Goal: Task Accomplishment & Management: Use online tool/utility

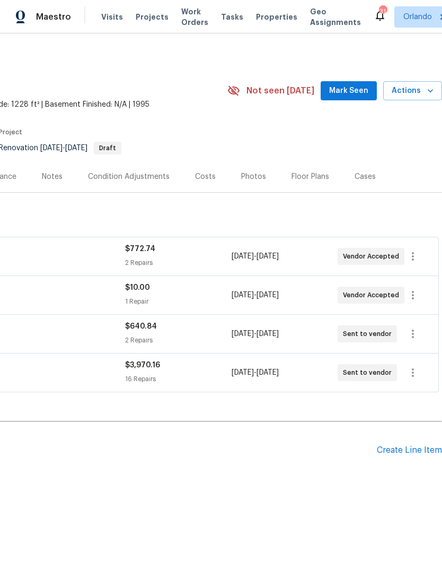
scroll to position [0, 157]
click at [359, 89] on span "Mark Seen" at bounding box center [348, 90] width 39 height 13
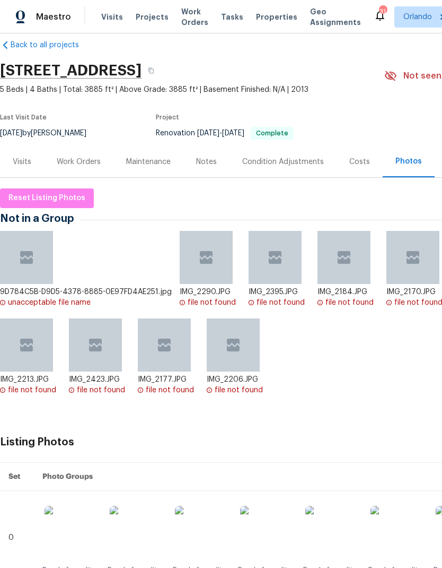
scroll to position [15, 0]
click at [77, 167] on div "Work Orders" at bounding box center [78, 161] width 69 height 31
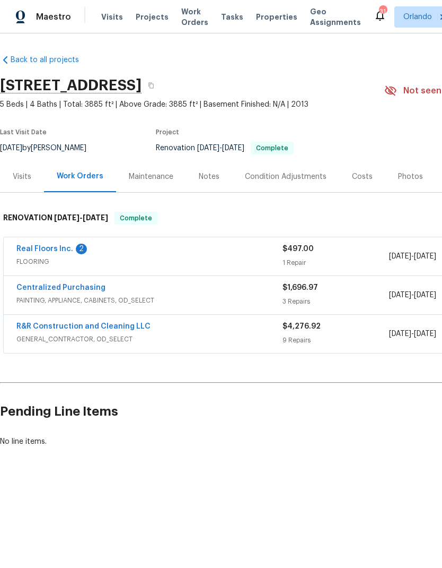
click at [64, 251] on link "Real Floors Inc." at bounding box center [44, 248] width 57 height 7
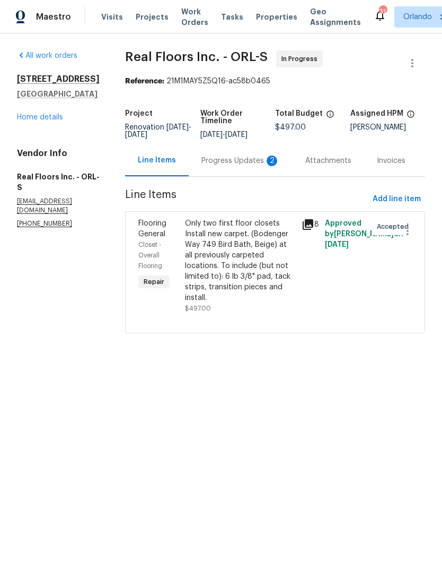
click at [246, 166] on div "Progress Updates 2" at bounding box center [241, 160] width 79 height 11
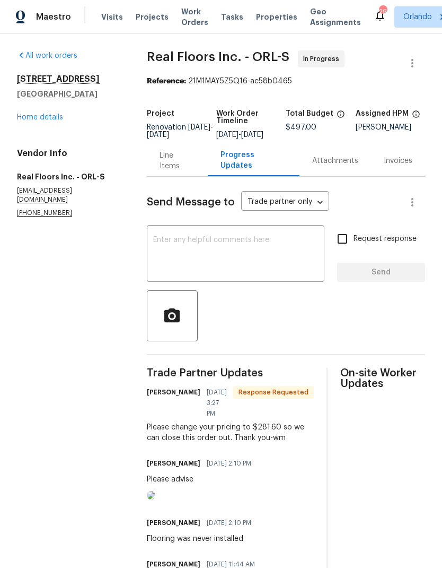
click at [184, 169] on div "Line Items" at bounding box center [178, 160] width 36 height 21
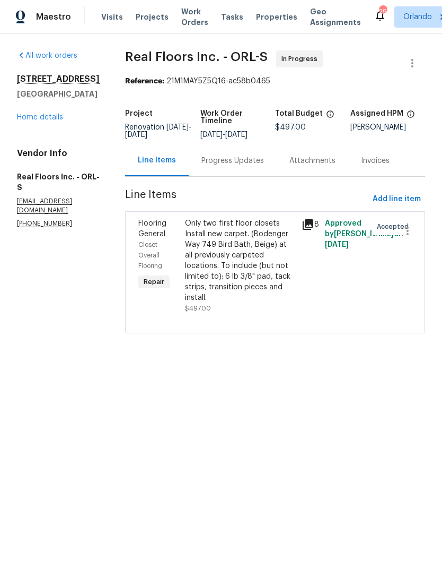
click at [223, 271] on div "Only two first floor closets Install new carpet. (Bodenger Way 749 Bird Bath, B…" at bounding box center [240, 260] width 110 height 85
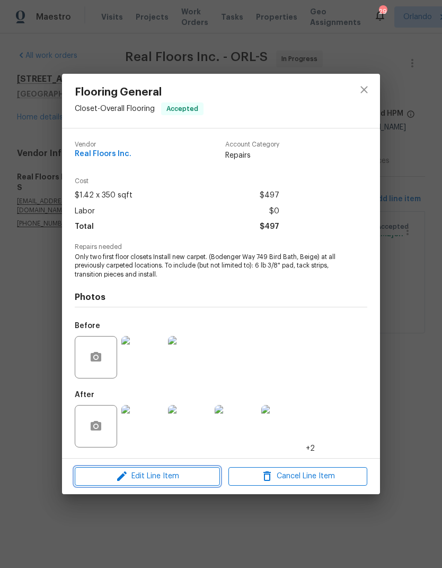
click at [175, 475] on span "Edit Line Item" at bounding box center [147, 475] width 139 height 13
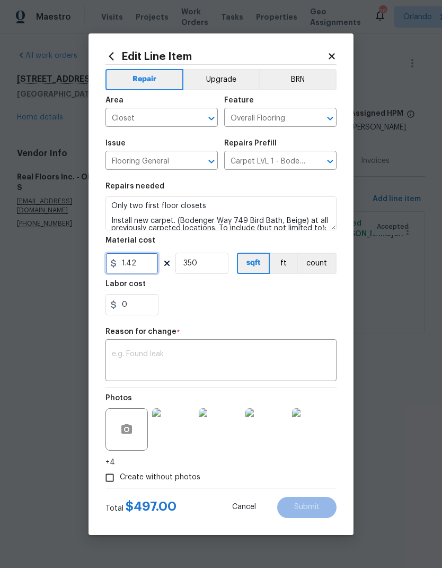
click at [147, 261] on input "1.42" at bounding box center [132, 262] width 53 height 21
click at [226, 264] on input "350" at bounding box center [202, 262] width 53 height 21
type input "281.6"
type input "1"
click at [259, 314] on div "0" at bounding box center [221, 304] width 231 height 21
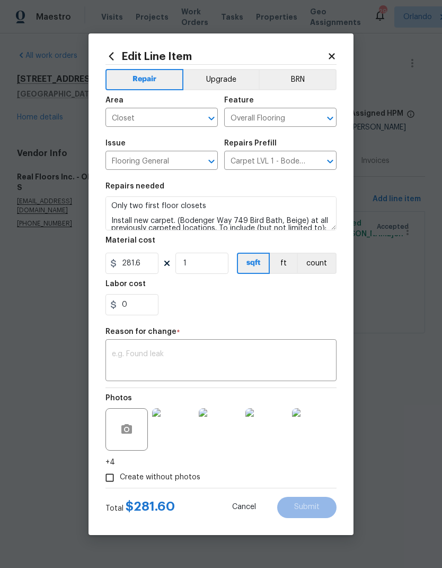
click at [257, 362] on textarea at bounding box center [221, 361] width 219 height 22
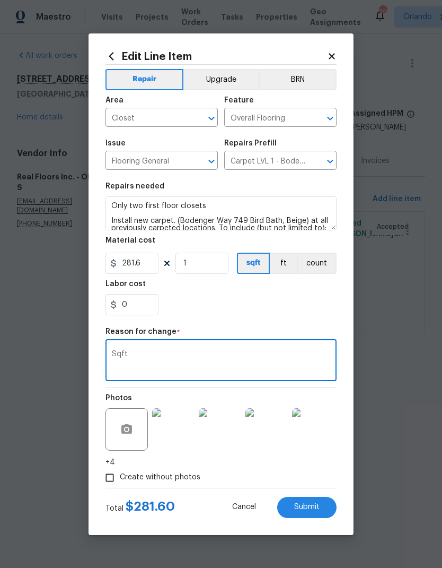
type textarea "Sqft"
click at [269, 308] on div "0" at bounding box center [221, 304] width 231 height 21
click at [319, 515] on button "Submit" at bounding box center [306, 506] width 59 height 21
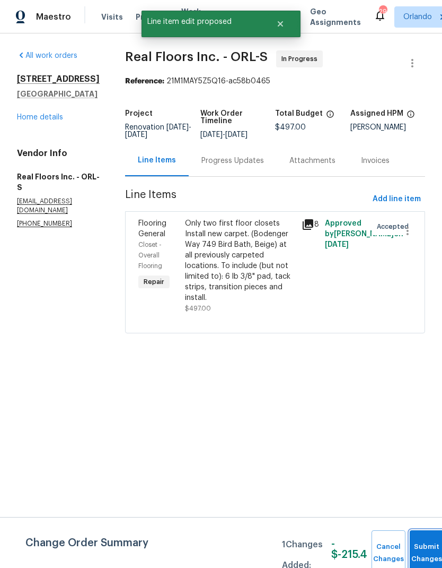
click at [425, 542] on button "Submit Changes" at bounding box center [427, 553] width 34 height 46
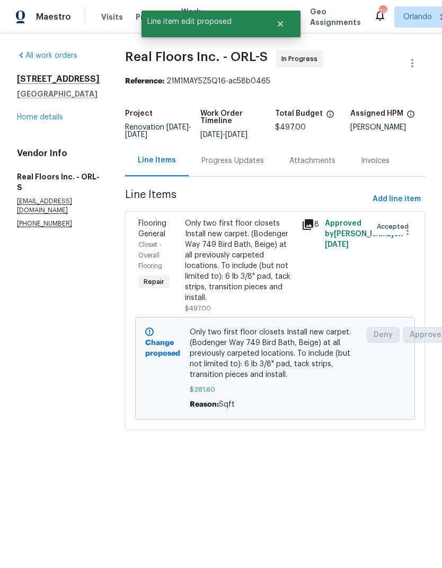
click at [51, 121] on link "Home details" at bounding box center [40, 117] width 46 height 7
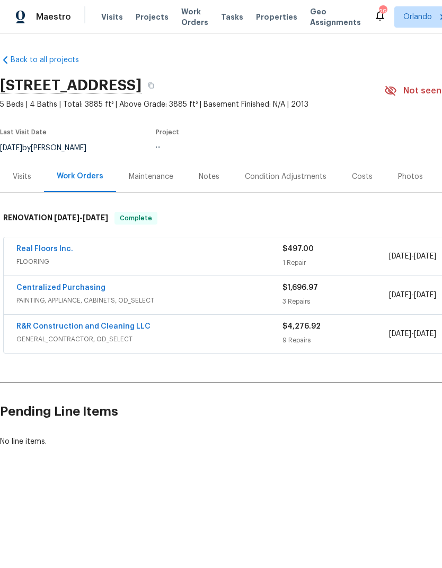
click at [52, 246] on link "Real Floors Inc." at bounding box center [44, 248] width 57 height 7
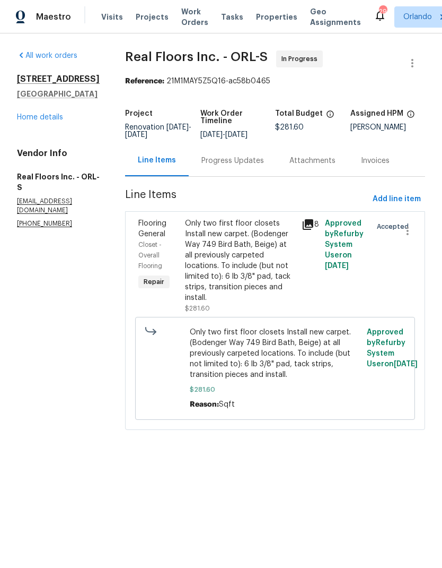
click at [46, 121] on link "Home details" at bounding box center [40, 117] width 46 height 7
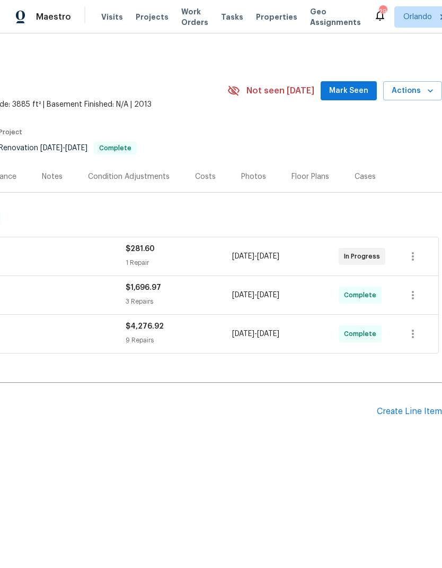
scroll to position [0, 157]
click at [350, 89] on span "Mark Seen" at bounding box center [348, 90] width 39 height 13
click at [419, 99] on button "Actions" at bounding box center [412, 91] width 59 height 20
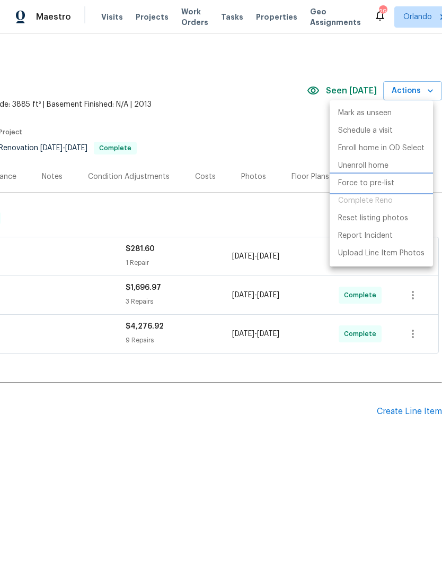
click at [391, 185] on p "Force to pre-list" at bounding box center [366, 183] width 56 height 11
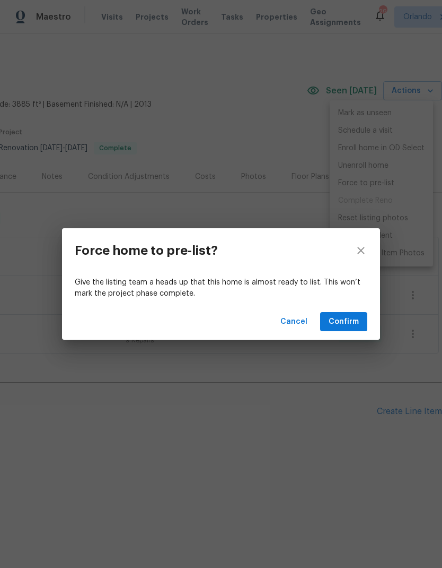
click at [356, 325] on span "Confirm" at bounding box center [344, 321] width 30 height 13
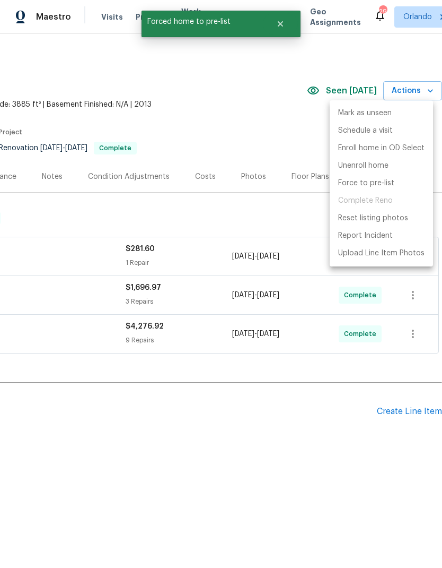
click at [351, 402] on div at bounding box center [221, 284] width 442 height 568
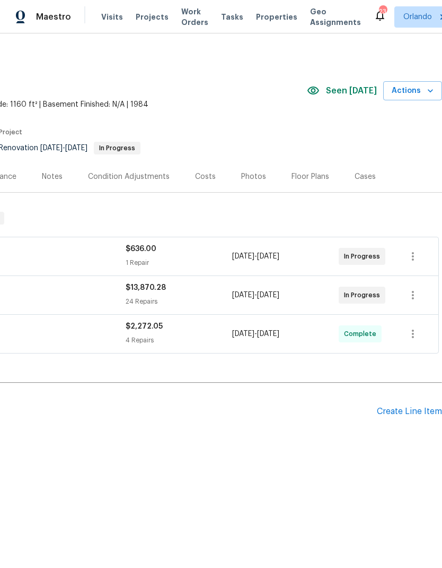
scroll to position [0, 157]
click at [431, 97] on span "Actions" at bounding box center [413, 90] width 42 height 13
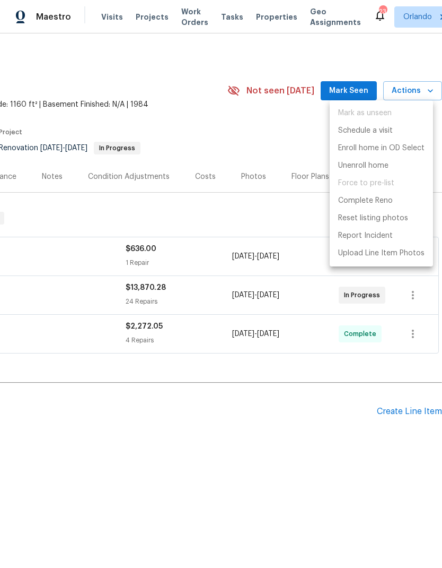
click at [356, 88] on div at bounding box center [221, 284] width 442 height 568
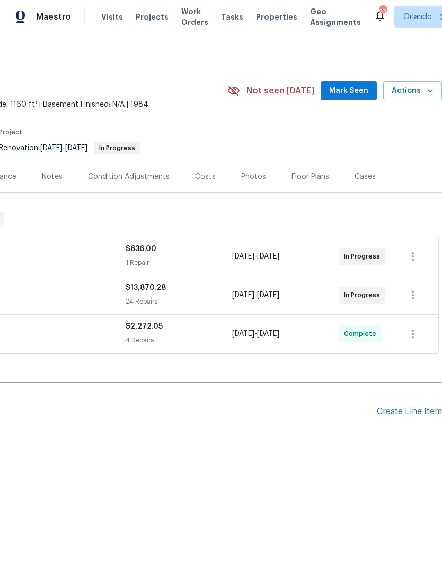
click at [355, 88] on div "Mark as unseen Schedule a visit Enroll home in OD Select Unenroll home Force to…" at bounding box center [221, 284] width 442 height 568
click at [358, 89] on span "Mark Seen" at bounding box center [348, 90] width 39 height 13
click at [431, 93] on icon "button" at bounding box center [430, 90] width 11 height 11
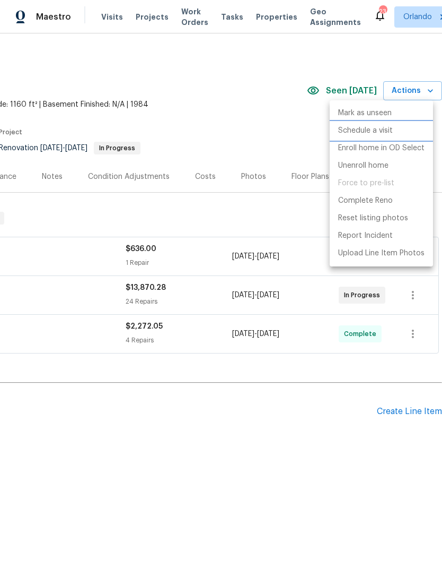
click at [386, 135] on p "Schedule a visit" at bounding box center [365, 130] width 55 height 11
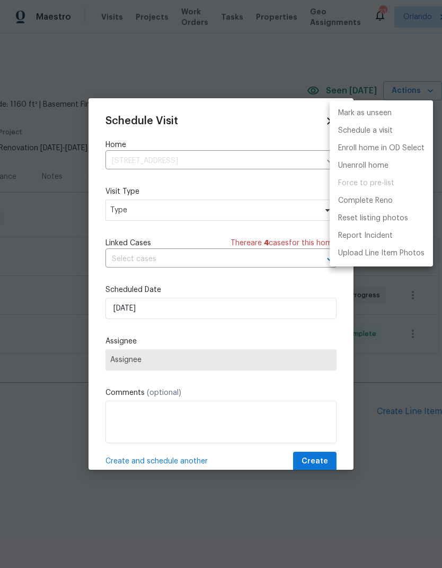
click at [281, 212] on div at bounding box center [221, 284] width 442 height 568
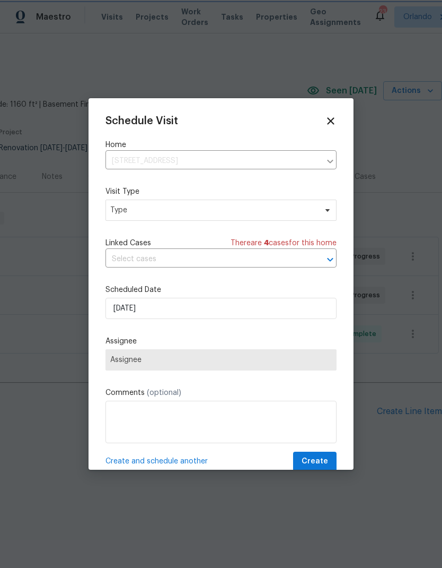
click at [280, 212] on div "Mark as unseen Schedule a visit Enroll home in OD Select Unenroll home Force to…" at bounding box center [221, 284] width 442 height 568
click at [319, 207] on span "Type" at bounding box center [221, 209] width 231 height 21
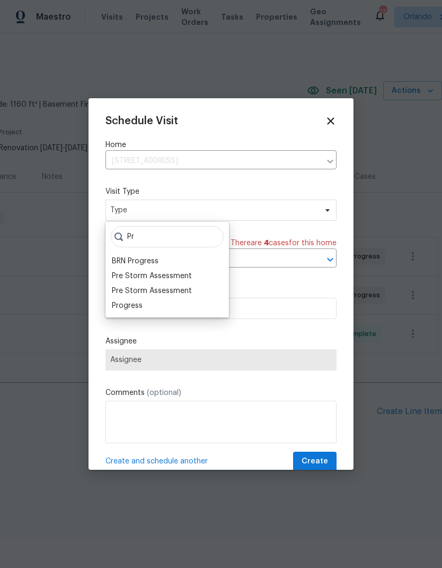
type input "Pr"
click at [141, 303] on div "Progress" at bounding box center [127, 305] width 31 height 11
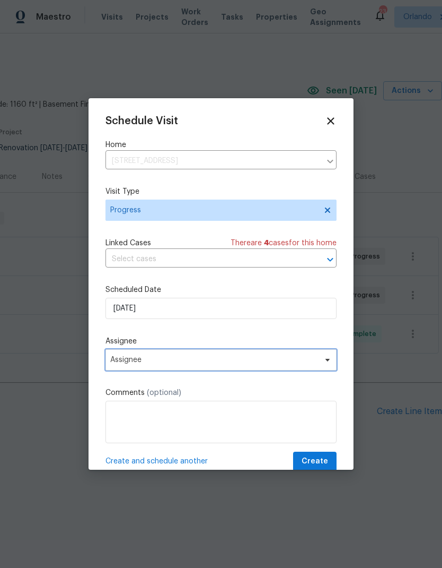
click at [321, 367] on span "Assignee" at bounding box center [221, 359] width 231 height 21
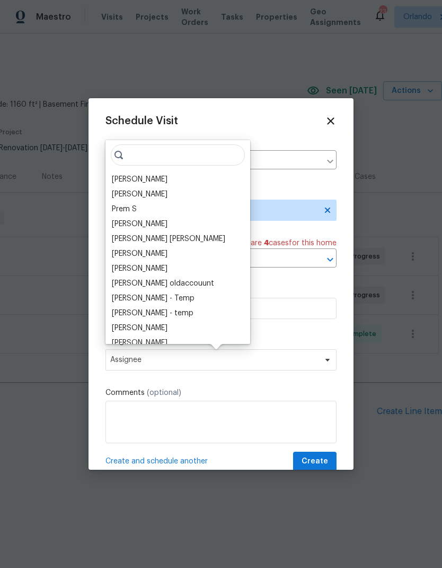
click at [159, 177] on div "[PERSON_NAME]" at bounding box center [140, 179] width 56 height 11
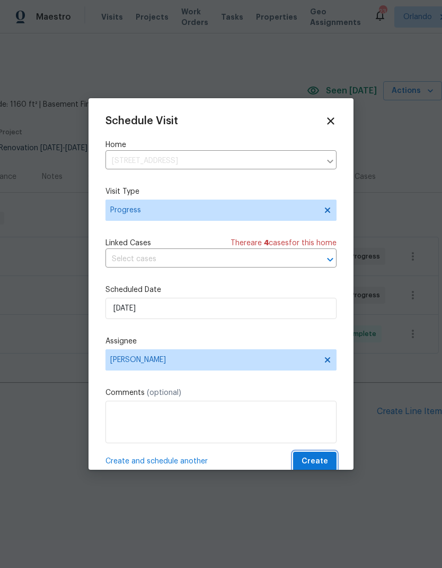
click at [322, 460] on span "Create" at bounding box center [315, 461] width 27 height 13
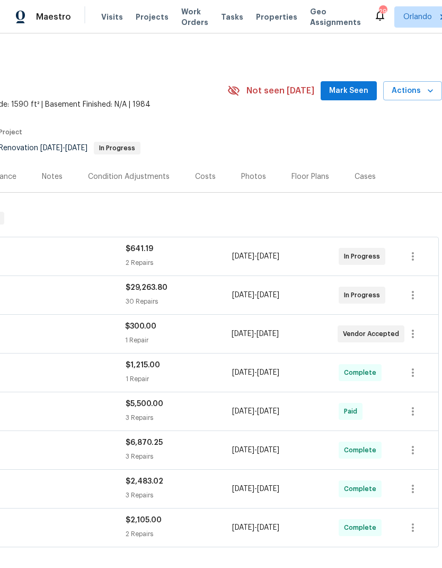
scroll to position [0, 157]
click at [356, 90] on span "Mark Seen" at bounding box center [348, 90] width 39 height 13
click at [425, 89] on icon "button" at bounding box center [430, 90] width 11 height 11
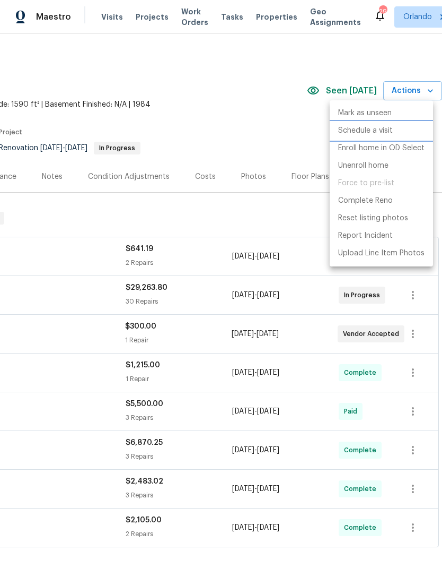
click at [382, 126] on p "Schedule a visit" at bounding box center [365, 130] width 55 height 11
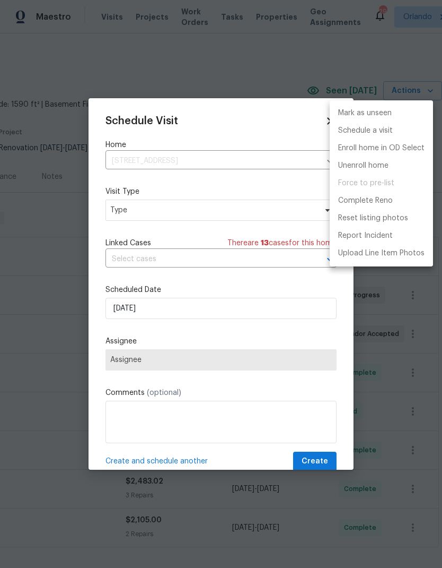
click at [259, 213] on div at bounding box center [221, 284] width 442 height 568
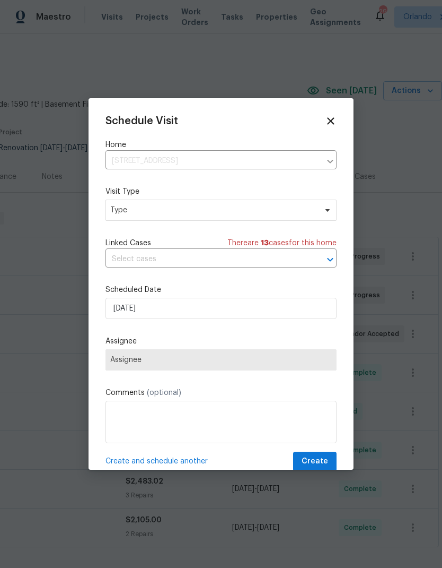
click at [258, 213] on div "Mark as unseen Schedule a visit Enroll home in OD Select Unenroll home Force to…" at bounding box center [221, 284] width 442 height 568
click at [315, 211] on span "Type" at bounding box center [213, 210] width 206 height 11
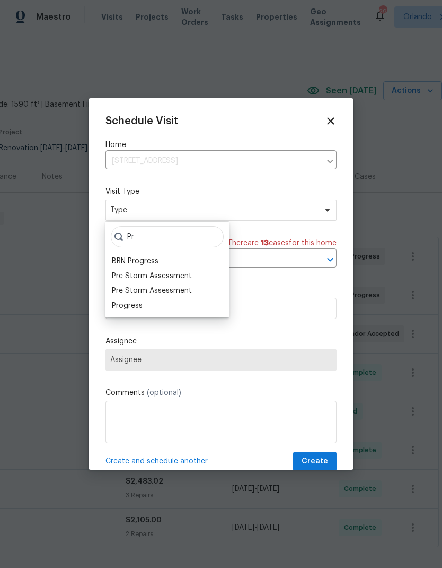
type input "Pr"
click at [127, 310] on div "Progress" at bounding box center [127, 305] width 31 height 11
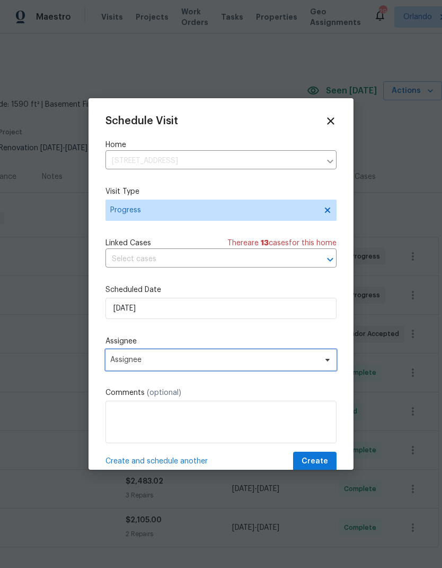
click at [319, 365] on span "Assignee" at bounding box center [221, 359] width 231 height 21
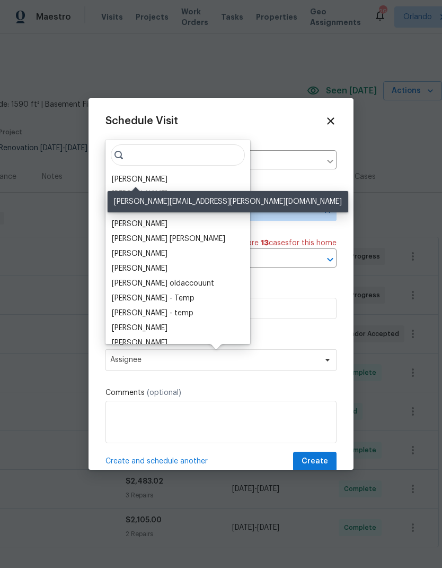
click at [149, 176] on div "[PERSON_NAME]" at bounding box center [140, 179] width 56 height 11
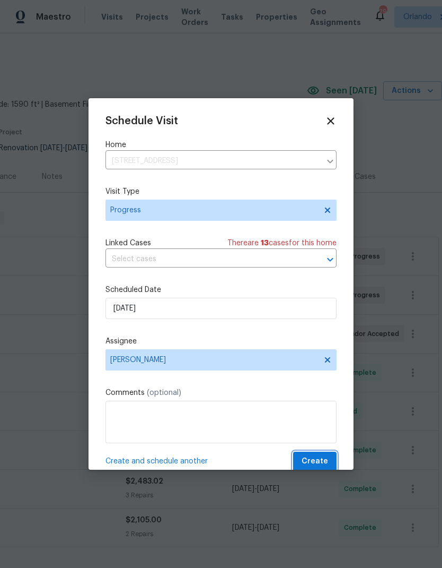
click at [324, 454] on button "Create" at bounding box center [314, 461] width 43 height 20
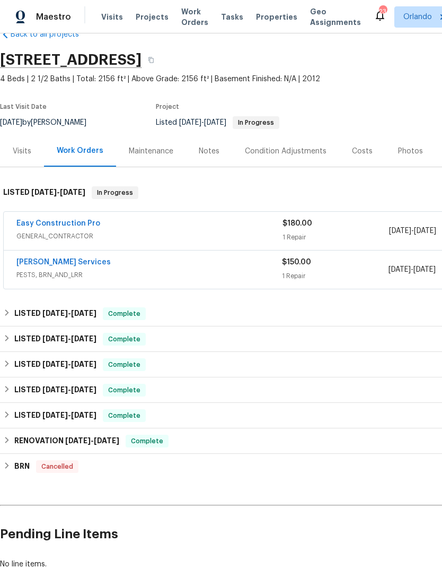
scroll to position [29, -6]
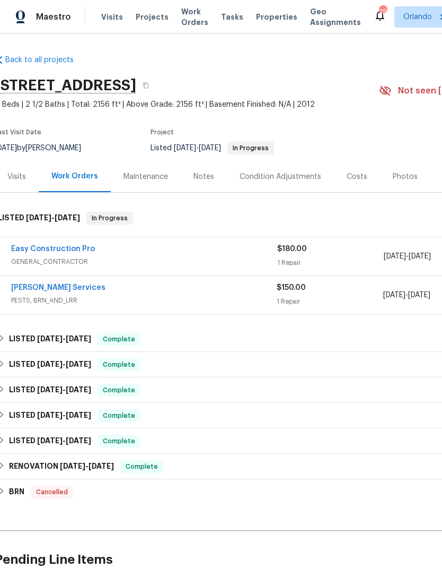
scroll to position [0, 7]
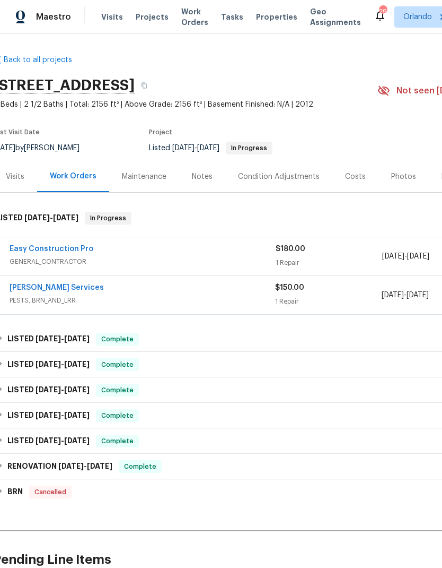
click at [53, 286] on link "Massey Services" at bounding box center [57, 287] width 94 height 7
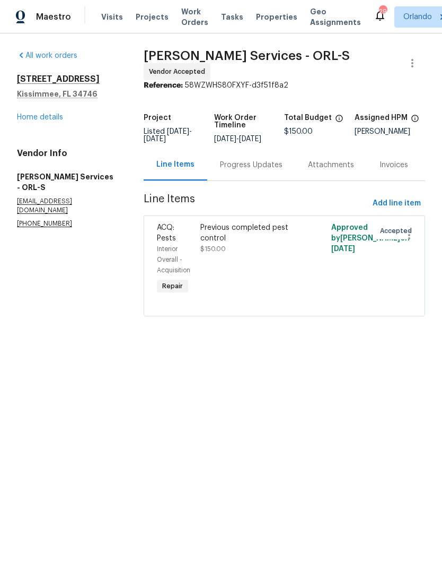
click at [242, 179] on div "Progress Updates" at bounding box center [251, 164] width 88 height 31
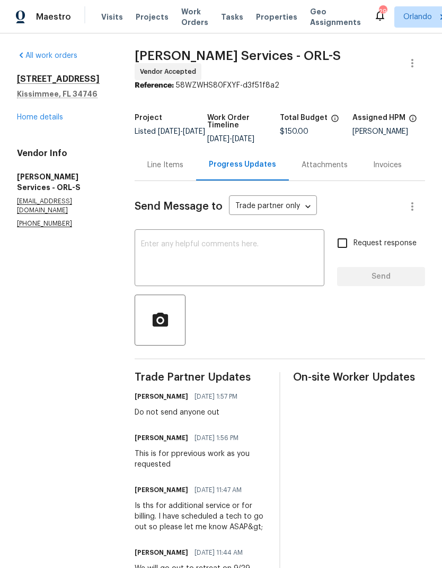
click at [267, 272] on textarea at bounding box center [229, 258] width 177 height 37
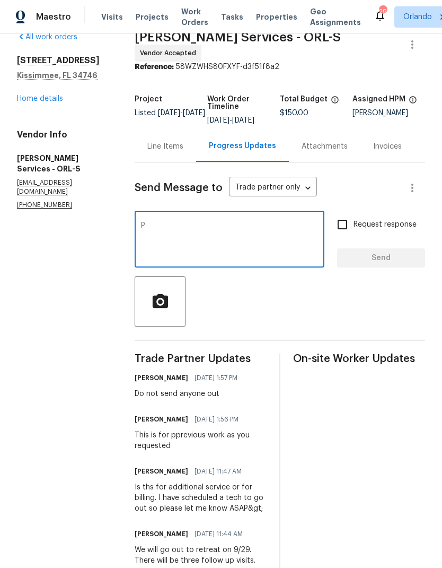
scroll to position [18, 0]
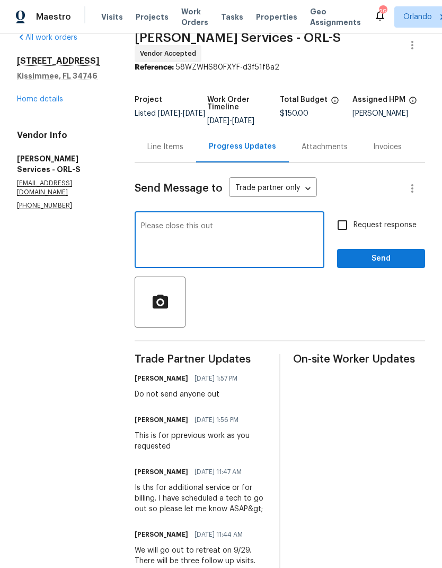
type textarea "Please close this out"
click at [340, 225] on input "Request response" at bounding box center [343, 225] width 22 height 22
checkbox input "true"
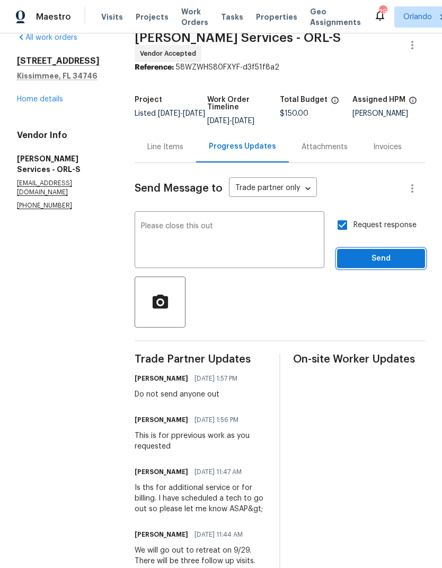
click at [387, 261] on span "Send" at bounding box center [381, 258] width 71 height 13
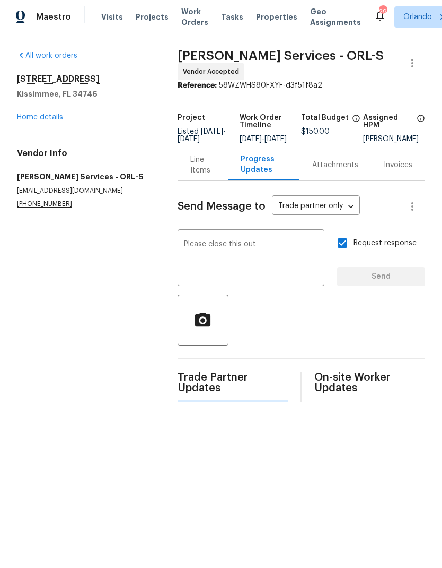
scroll to position [0, 0]
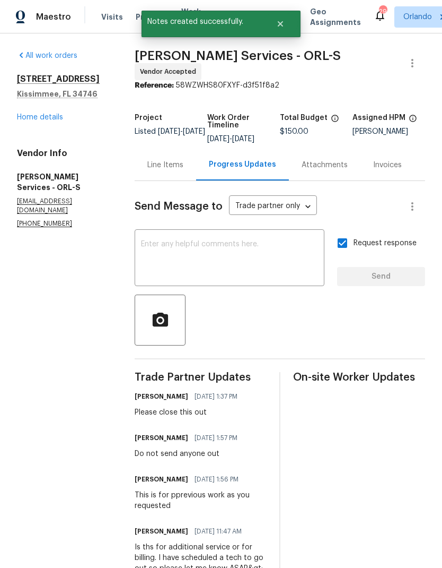
click at [54, 116] on link "Home details" at bounding box center [40, 117] width 46 height 7
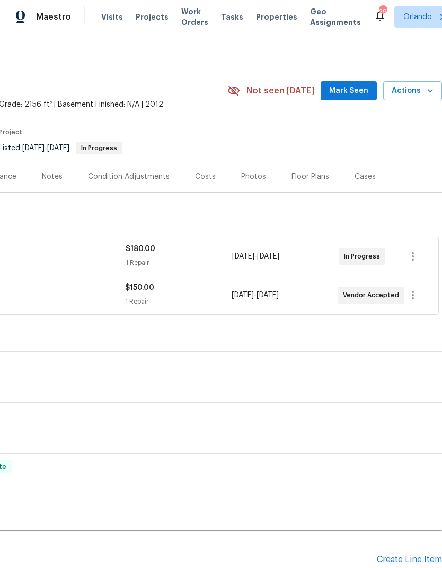
scroll to position [0, 157]
click at [353, 97] on span "Mark Seen" at bounding box center [348, 90] width 39 height 13
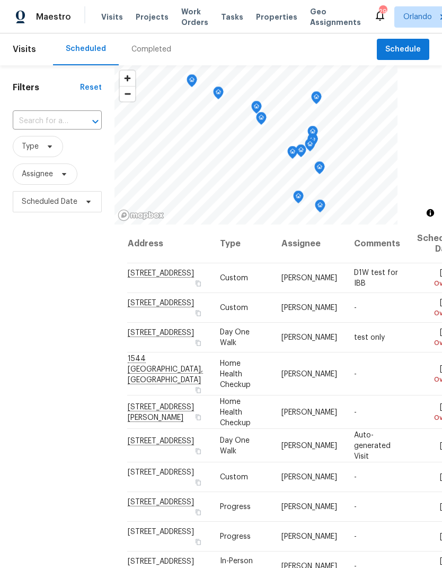
click at [156, 20] on span "Projects" at bounding box center [152, 17] width 33 height 11
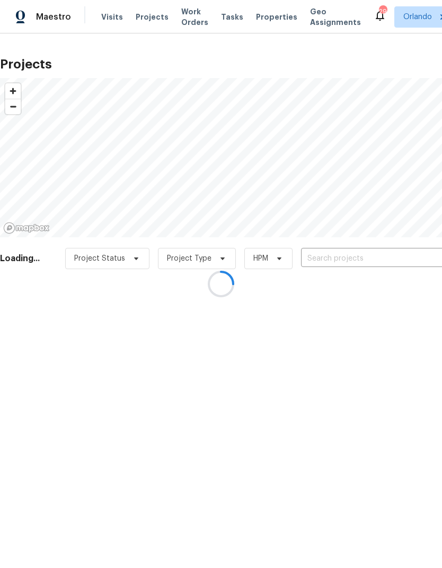
click at [374, 259] on div at bounding box center [221, 284] width 442 height 568
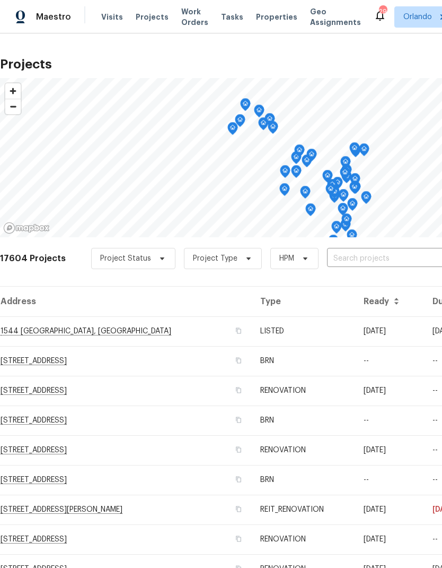
click at [376, 261] on input "text" at bounding box center [387, 258] width 121 height 16
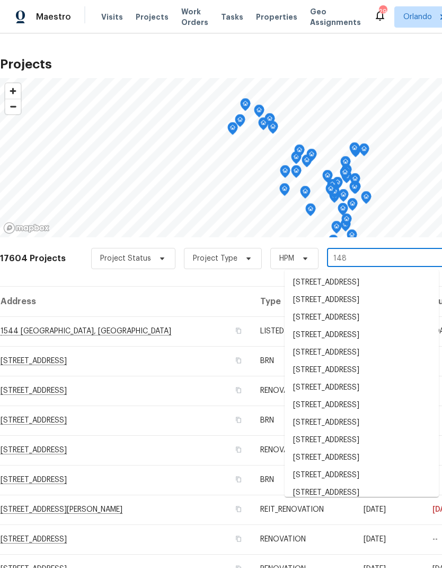
type input "148 h"
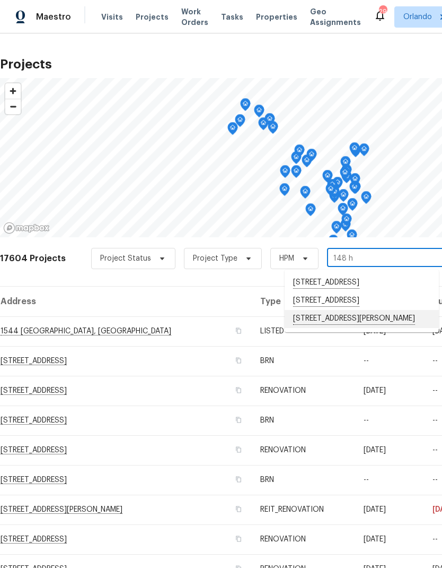
click at [369, 328] on li "148 Harwood Cir, Kissimmee, FL 34744" at bounding box center [362, 319] width 154 height 18
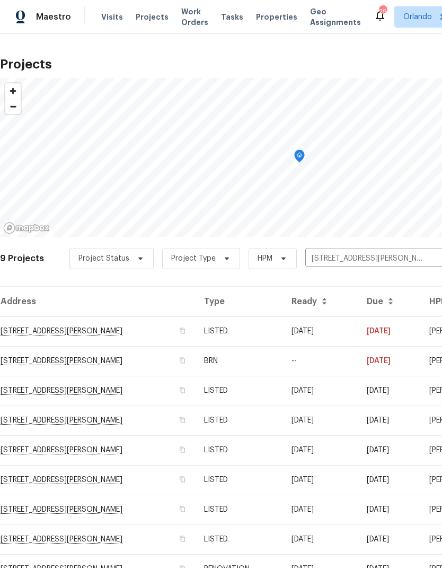
click at [328, 329] on td "09/17/25" at bounding box center [320, 331] width 75 height 30
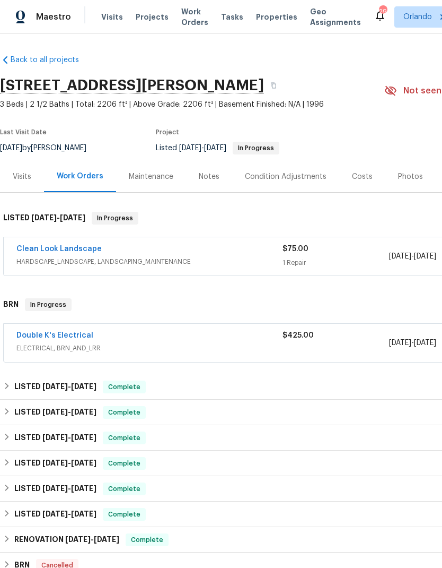
click at [58, 248] on link "Clean Look Landscape" at bounding box center [58, 248] width 85 height 7
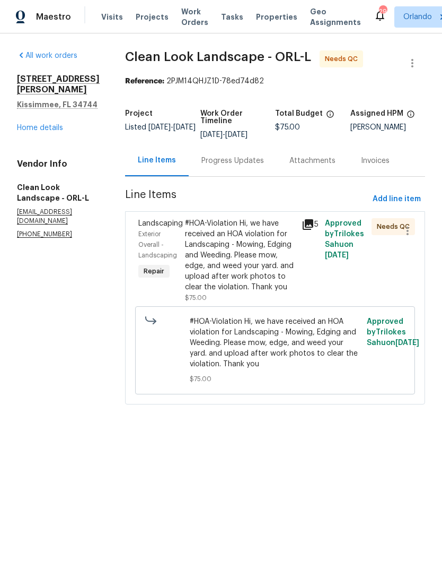
click at [243, 165] on div "Progress Updates" at bounding box center [233, 160] width 63 height 11
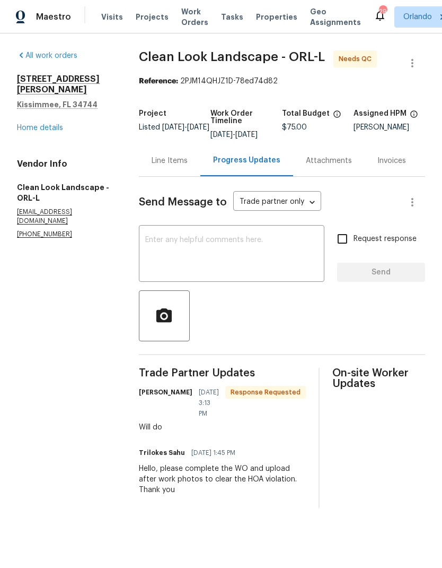
click at [174, 166] on div "Line Items" at bounding box center [170, 160] width 36 height 11
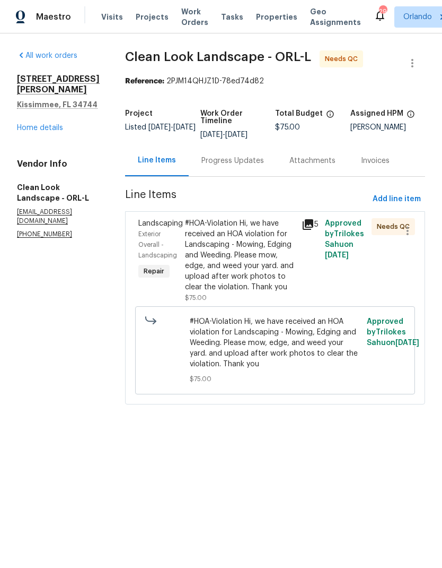
click at [260, 292] on div "#HOA-Violation Hi, we have received an HOA violation for Landscaping - Mowing, …" at bounding box center [240, 255] width 110 height 74
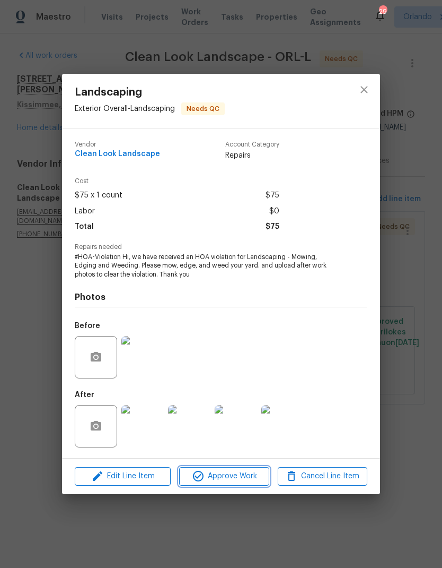
click at [240, 478] on span "Approve Work" at bounding box center [223, 475] width 83 height 13
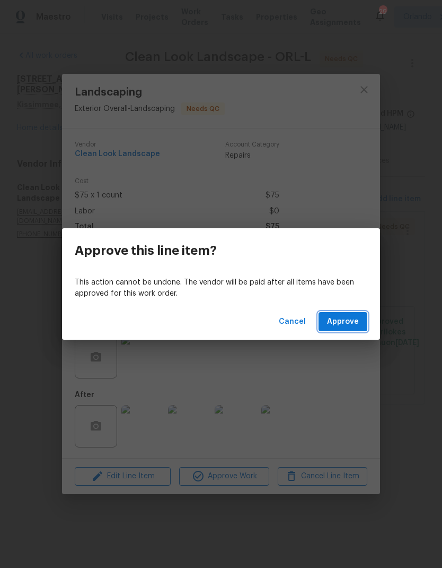
click at [355, 319] on span "Approve" at bounding box center [343, 321] width 32 height 13
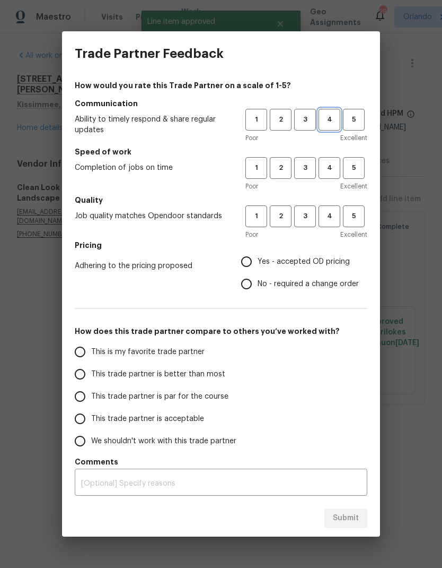
click at [335, 123] on span "4" at bounding box center [330, 120] width 20 height 12
click at [337, 176] on button "4" at bounding box center [330, 168] width 22 height 22
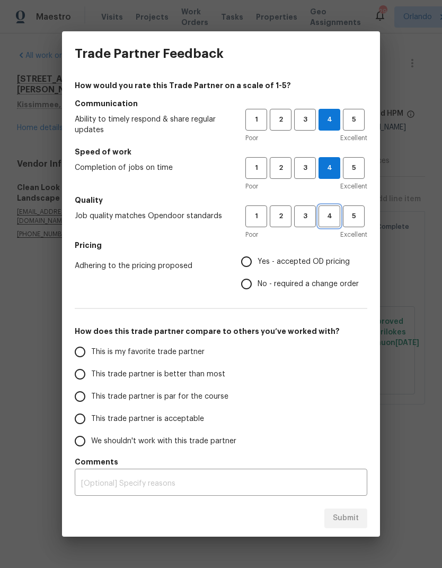
click at [329, 218] on span "4" at bounding box center [330, 216] width 20 height 12
click at [289, 258] on span "Yes - accepted OD pricing" at bounding box center [304, 261] width 92 height 11
click at [258, 258] on input "Yes - accepted OD pricing" at bounding box center [247, 261] width 22 height 22
radio input "true"
click at [202, 350] on label "This is my favorite trade partner" at bounding box center [153, 352] width 168 height 22
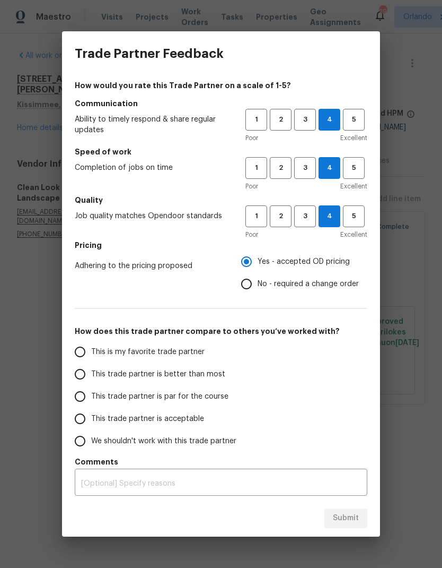
click at [91, 350] on input "This is my favorite trade partner" at bounding box center [80, 352] width 22 height 22
radio input "false"
click at [207, 379] on span "This trade partner is better than most" at bounding box center [158, 374] width 134 height 11
click at [91, 379] on input "This trade partner is better than most" at bounding box center [80, 374] width 22 height 22
click at [344, 517] on span "Submit" at bounding box center [346, 517] width 26 height 13
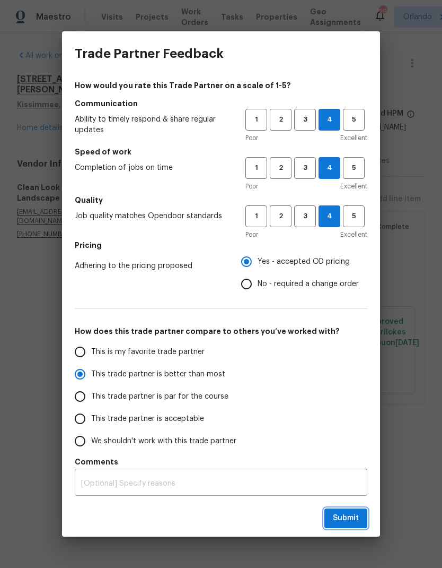
radio input "true"
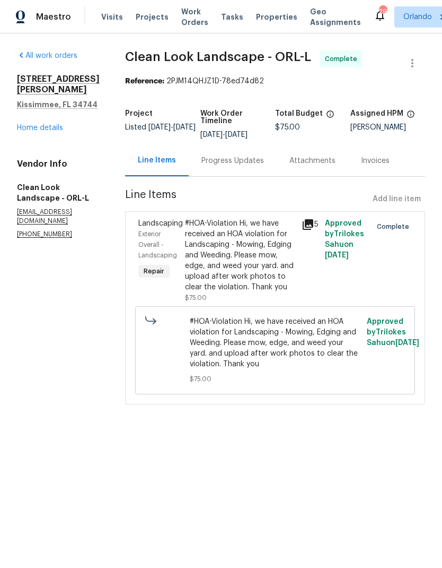
radio input "false"
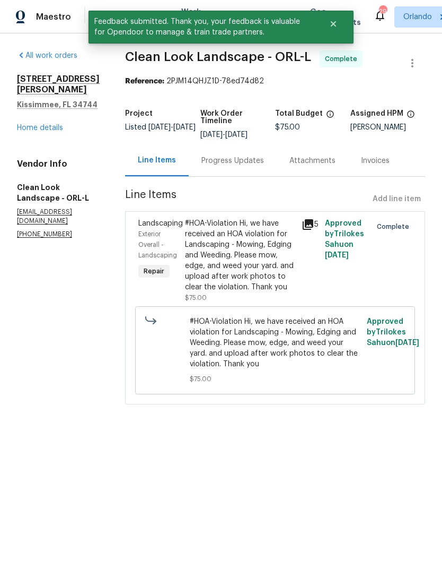
click at [43, 124] on link "Home details" at bounding box center [40, 127] width 46 height 7
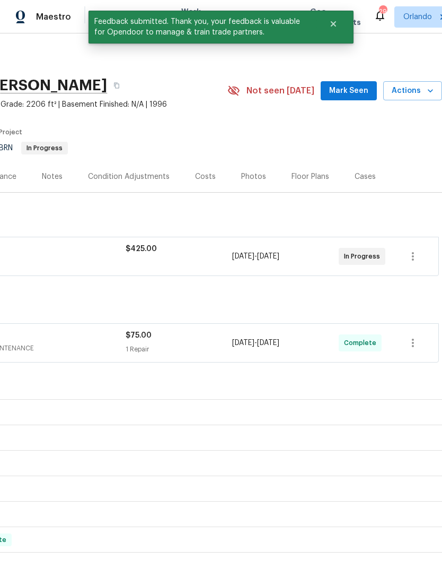
scroll to position [0, 157]
click at [430, 90] on icon "button" at bounding box center [430, 90] width 11 height 11
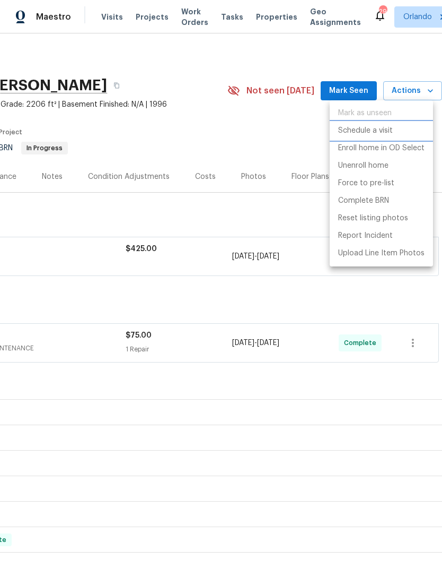
click at [386, 131] on p "Schedule a visit" at bounding box center [365, 130] width 55 height 11
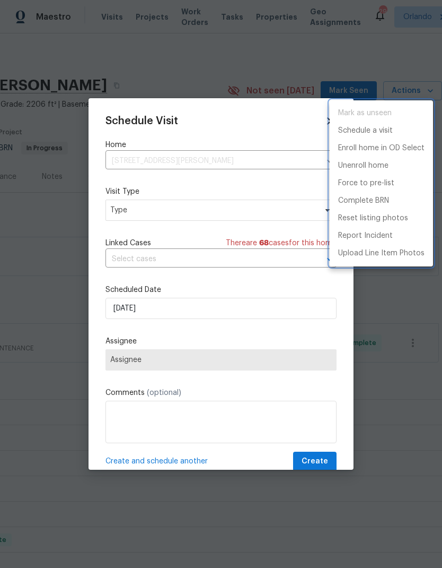
click at [234, 216] on div at bounding box center [221, 284] width 442 height 568
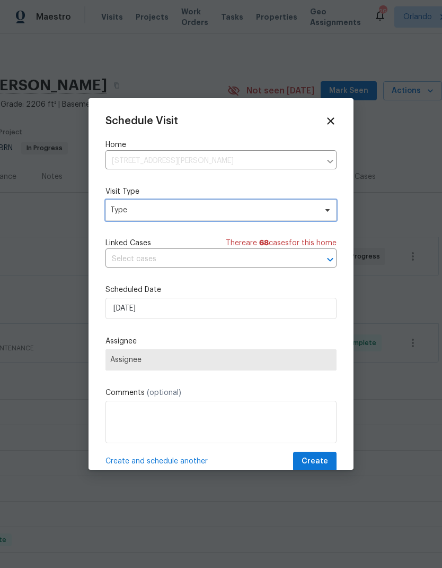
click at [325, 212] on icon at bounding box center [328, 210] width 8 height 8
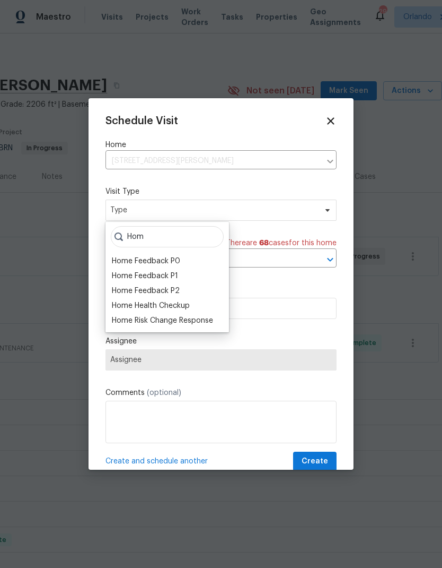
type input "Hom"
click at [179, 303] on div "Home Health Checkup" at bounding box center [151, 305] width 78 height 11
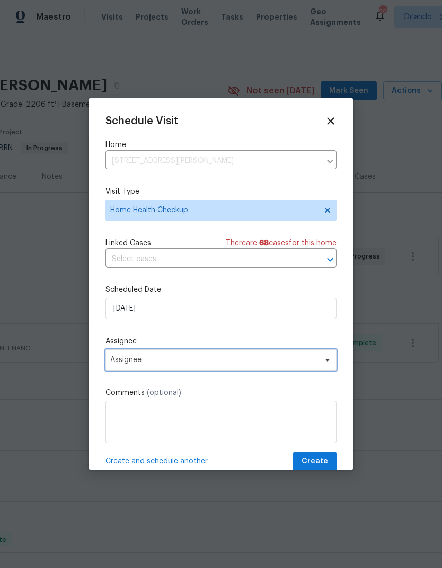
click at [312, 364] on span "Assignee" at bounding box center [214, 359] width 208 height 8
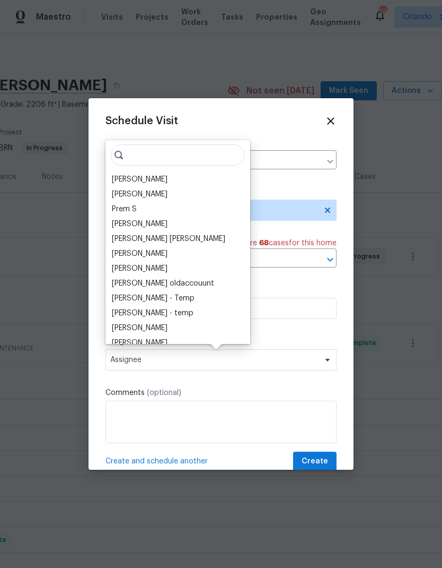
click at [153, 174] on div "[PERSON_NAME]" at bounding box center [140, 179] width 56 height 11
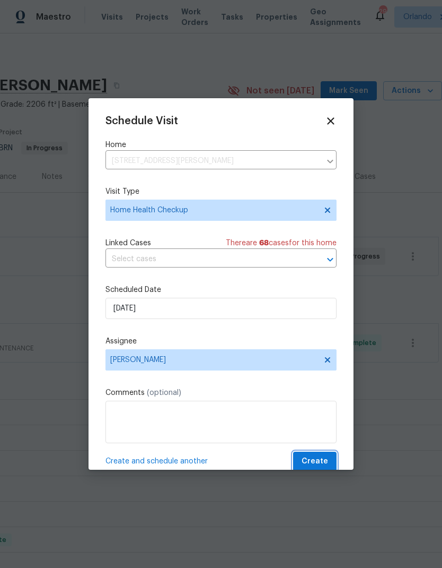
click at [319, 462] on span "Create" at bounding box center [315, 461] width 27 height 13
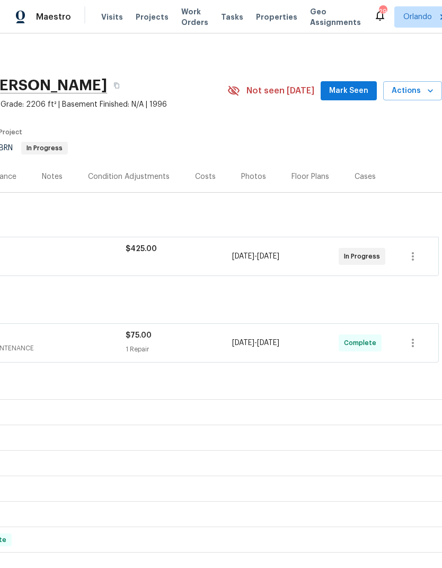
click at [422, 93] on span "Actions" at bounding box center [413, 90] width 42 height 13
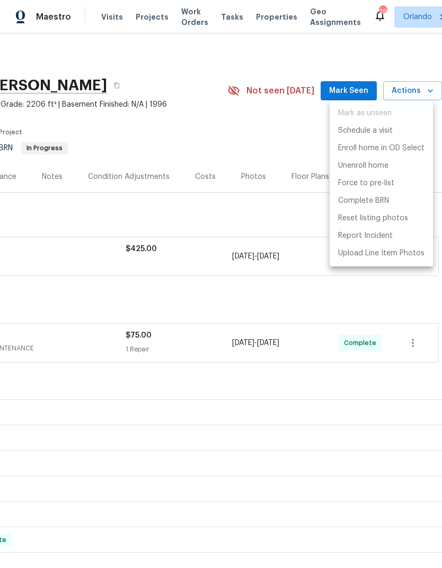
click at [302, 135] on div at bounding box center [221, 284] width 442 height 568
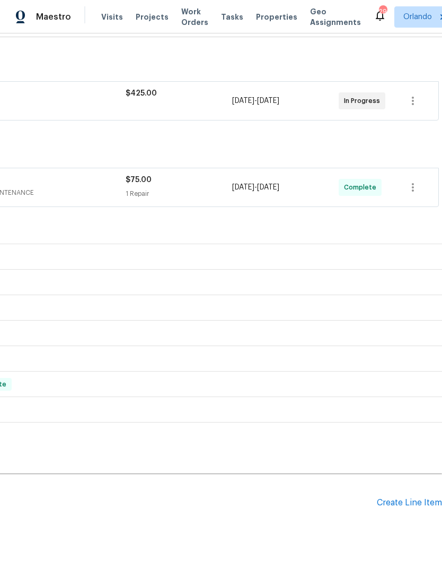
scroll to position [155, 157]
click at [424, 503] on div "Create Line Item" at bounding box center [409, 503] width 65 height 10
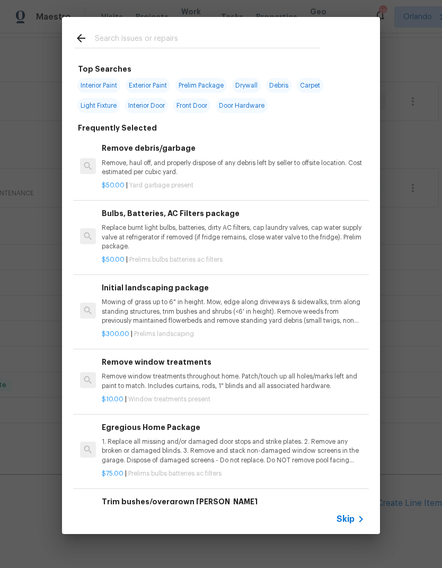
click at [165, 28] on div at bounding box center [197, 38] width 271 height 42
click at [198, 41] on input "text" at bounding box center [207, 40] width 225 height 16
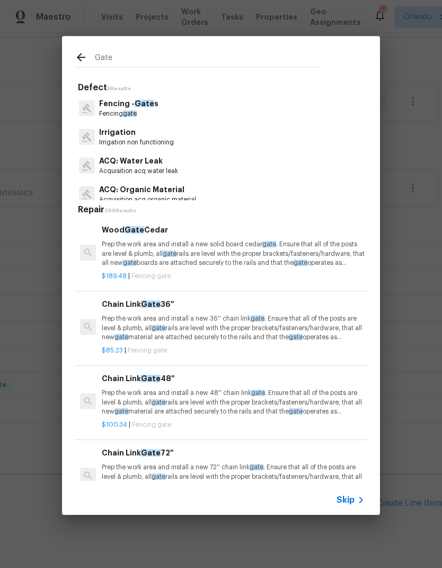
type input "Gate"
click at [195, 106] on div "Fencing - Gate s Fencing gate" at bounding box center [221, 108] width 293 height 29
click at [154, 116] on p "Fencing gate" at bounding box center [128, 113] width 59 height 9
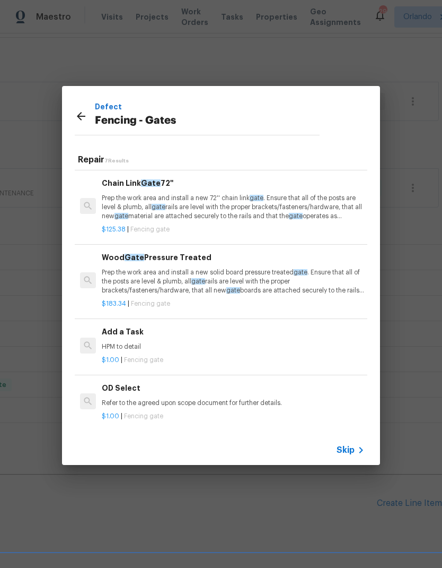
scroll to position [216, 0]
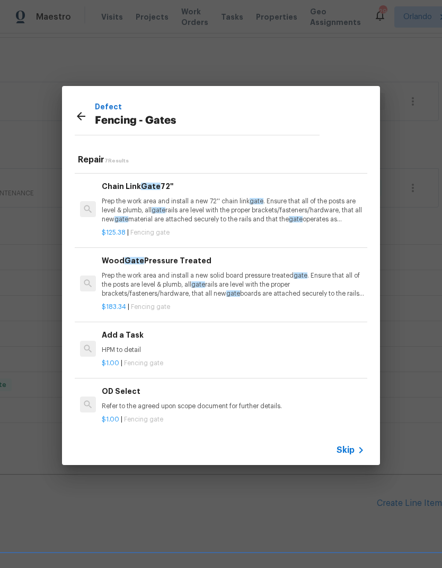
click at [247, 345] on p "HPM to detail" at bounding box center [233, 349] width 263 height 9
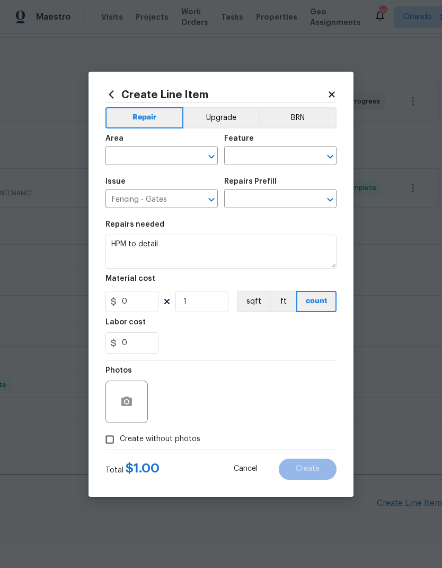
type input "Add a Task $1.00"
type input "1"
click at [247, 342] on div "0" at bounding box center [221, 342] width 231 height 21
click at [205, 160] on icon "Open" at bounding box center [211, 156] width 13 height 13
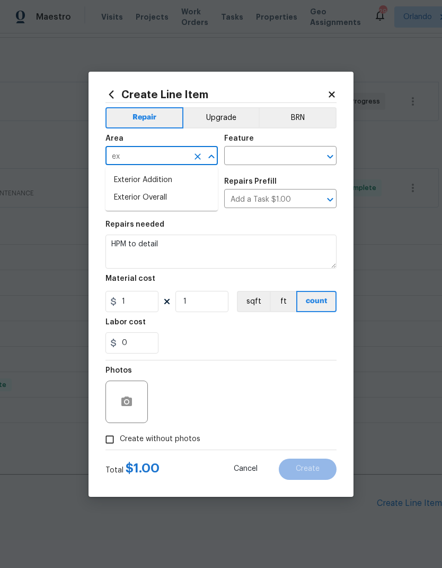
click at [193, 199] on li "Exterior Overall" at bounding box center [162, 198] width 112 height 18
type input "Exterior Overall"
click at [327, 156] on icon "Open" at bounding box center [330, 156] width 13 height 13
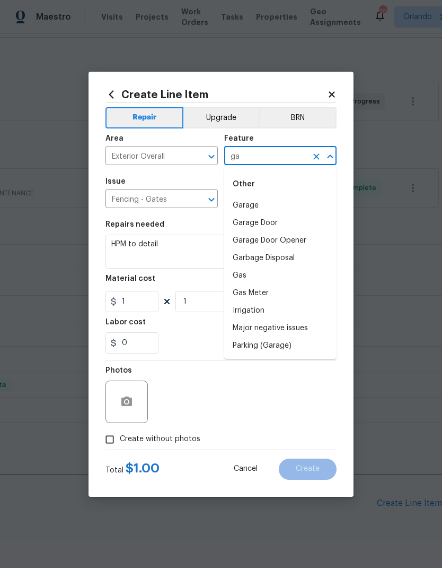
type input "g"
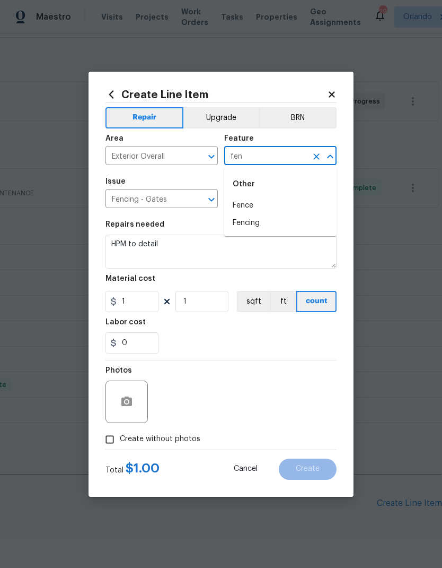
click at [276, 225] on li "Fencing" at bounding box center [280, 223] width 112 height 18
type input "Fencing"
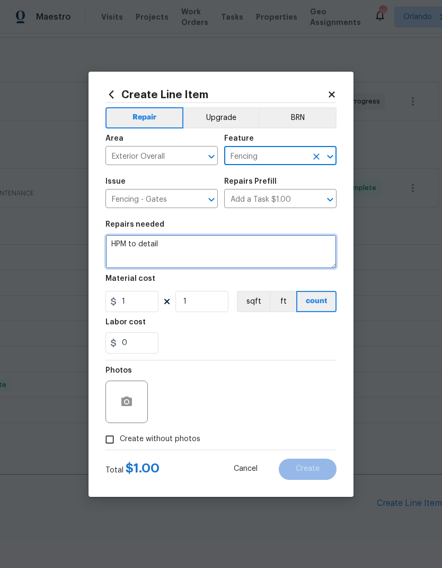
click at [213, 236] on textarea "HPM to detail" at bounding box center [221, 251] width 231 height 34
click at [213, 235] on textarea "HPM to detail" at bounding box center [221, 251] width 231 height 34
click at [201, 242] on textarea "HPM to detail" at bounding box center [221, 251] width 231 height 34
type textarea "H"
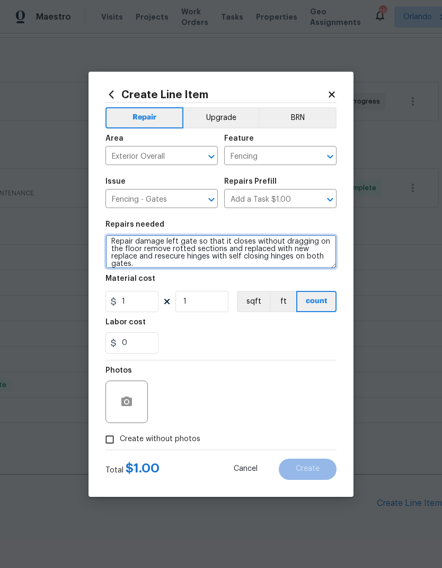
scroll to position [3, 0]
type textarea "Repair damage left gate so that it closes without dragging on the floor remove …"
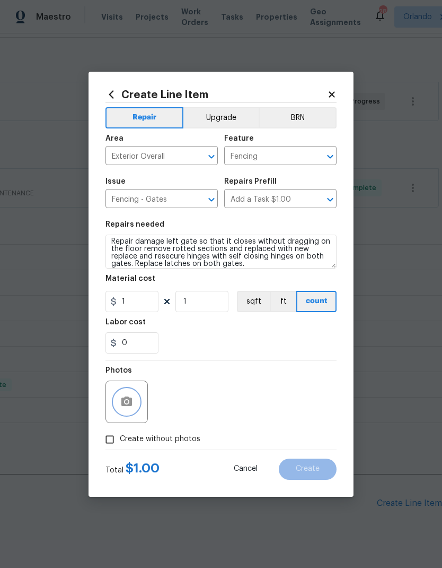
click at [139, 400] on button "button" at bounding box center [126, 401] width 25 height 25
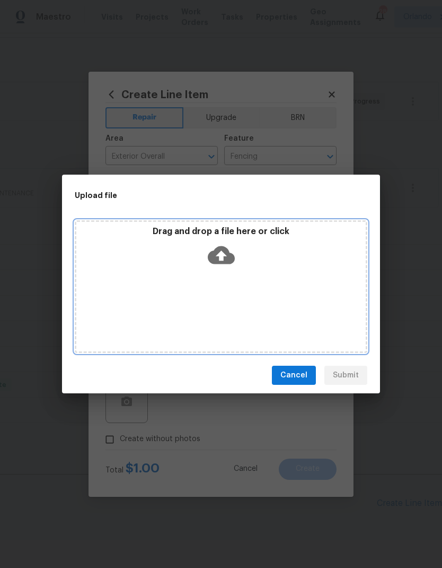
click at [229, 260] on icon at bounding box center [221, 255] width 27 height 18
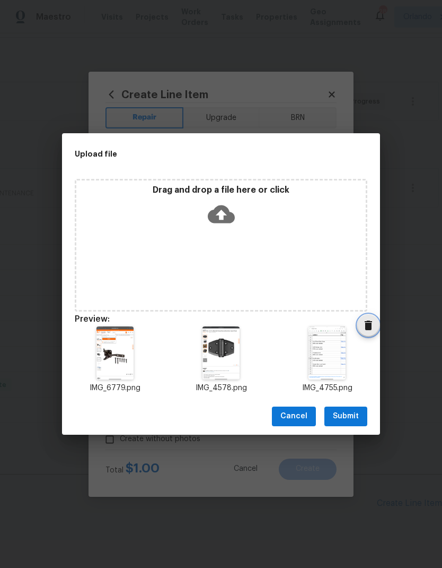
click at [372, 326] on icon "Delete" at bounding box center [368, 325] width 13 height 13
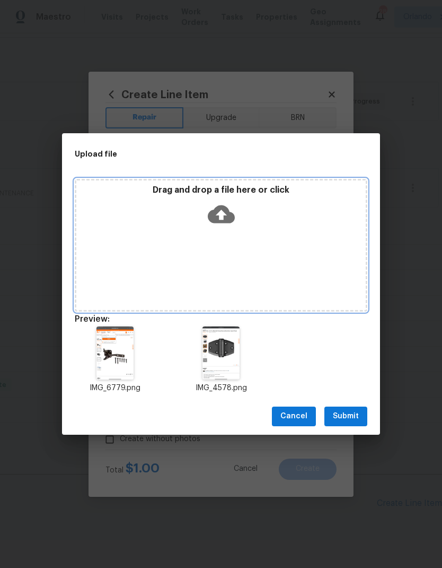
click at [226, 213] on icon at bounding box center [221, 214] width 27 height 18
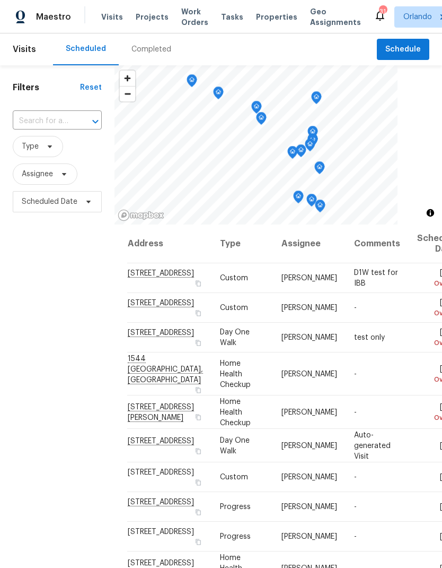
click at [78, 122] on div at bounding box center [88, 121] width 28 height 15
type input "113 o"
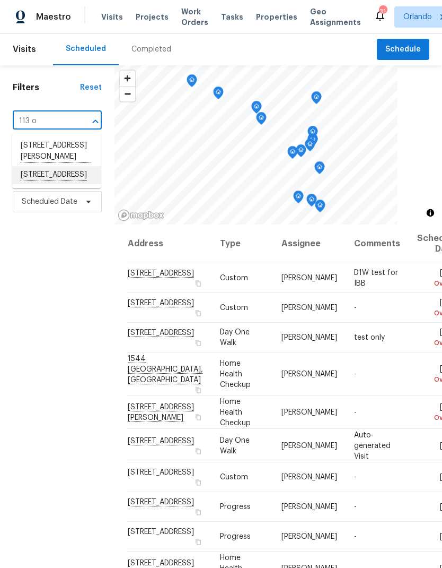
click at [71, 184] on li "113 Orange Ave, Saint Cloud, FL 34769" at bounding box center [56, 175] width 89 height 18
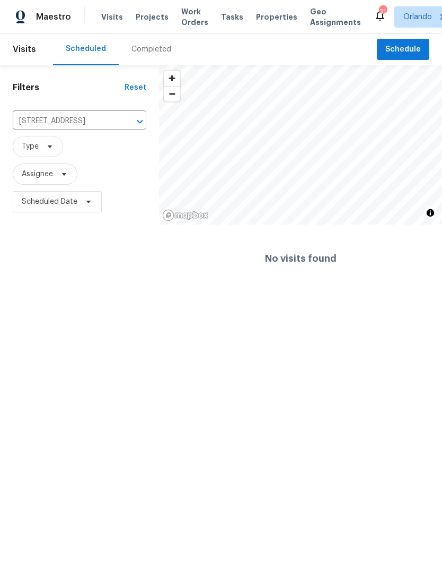
click at [139, 16] on span "Projects" at bounding box center [152, 17] width 33 height 11
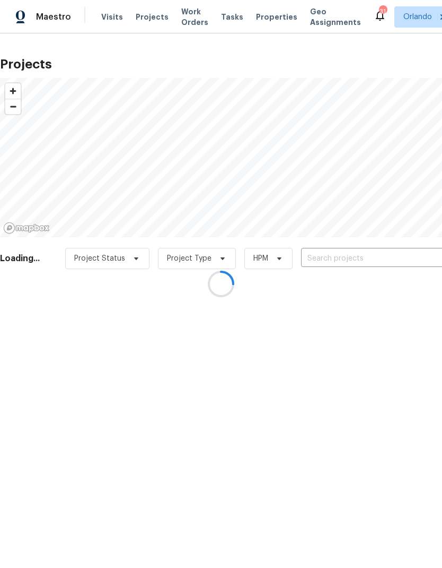
click at [353, 256] on div at bounding box center [221, 284] width 442 height 568
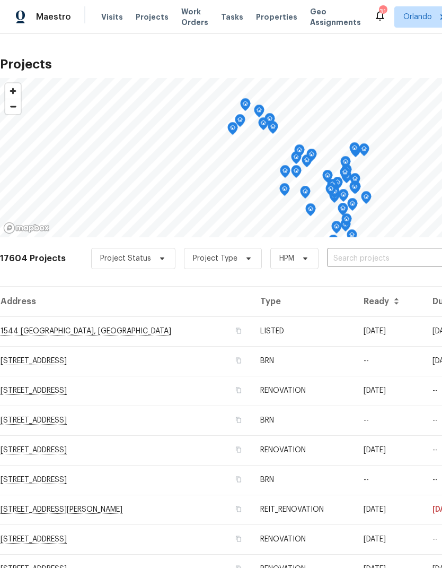
click at [371, 257] on input "text" at bounding box center [387, 258] width 121 height 16
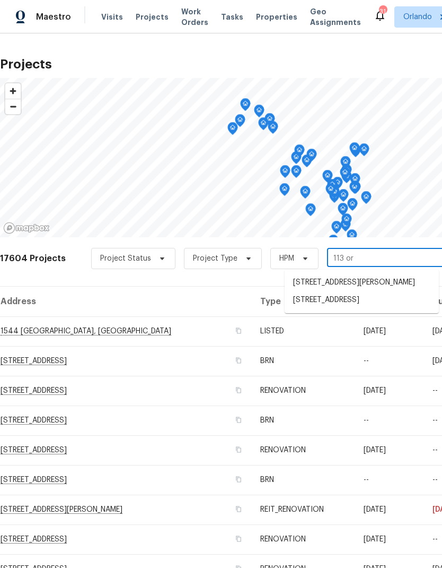
type input "113 ora"
click at [376, 281] on li "113 Orange Ave, Saint Cloud, FL 34769" at bounding box center [362, 283] width 154 height 18
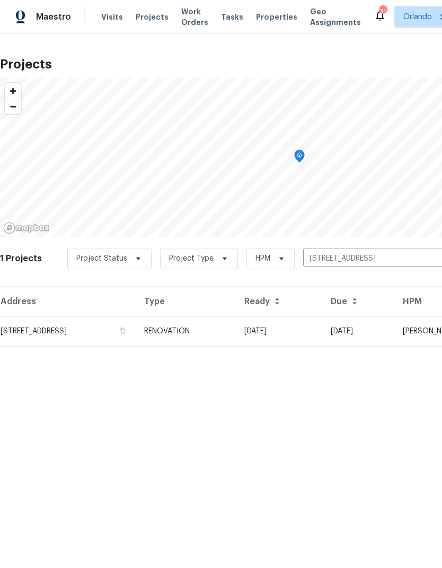
click at [322, 328] on td "07/01/25" at bounding box center [279, 331] width 86 height 30
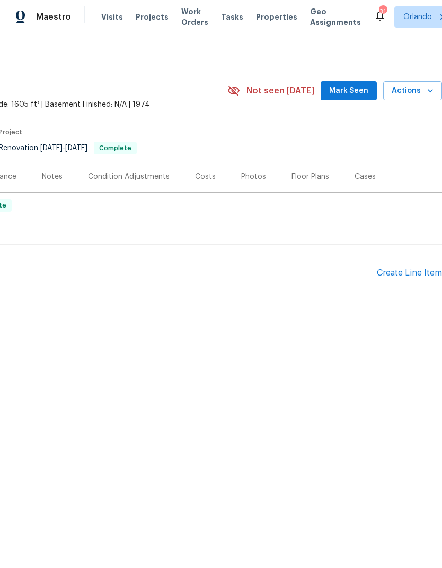
scroll to position [0, 157]
click at [429, 86] on icon "button" at bounding box center [430, 90] width 11 height 11
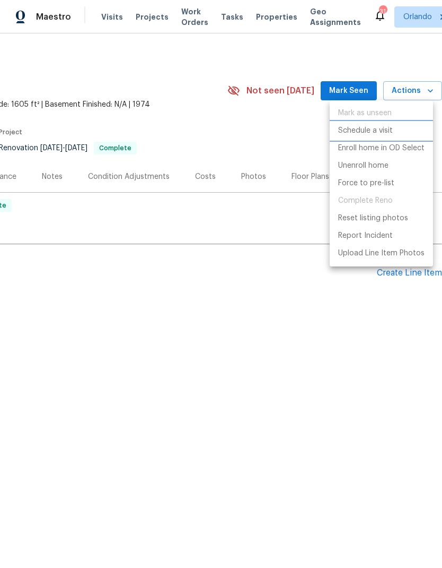
click at [381, 129] on p "Schedule a visit" at bounding box center [365, 130] width 55 height 11
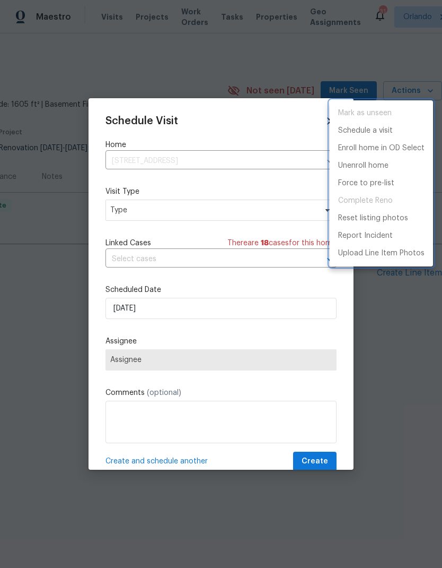
click at [282, 171] on div at bounding box center [221, 284] width 442 height 568
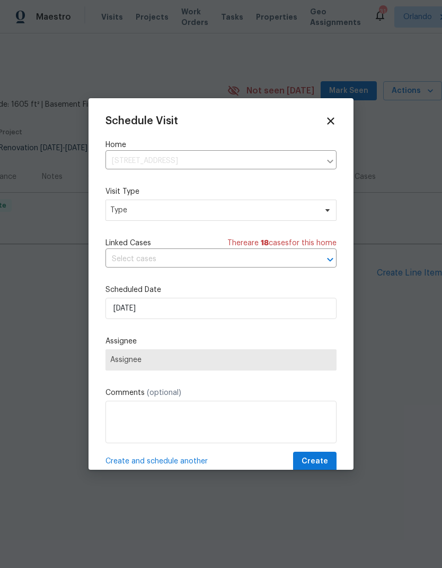
click at [267, 260] on input "text" at bounding box center [207, 259] width 202 height 16
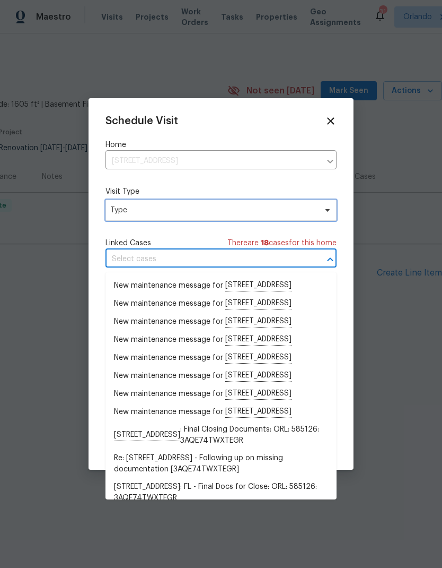
click at [321, 212] on span at bounding box center [326, 210] width 12 height 8
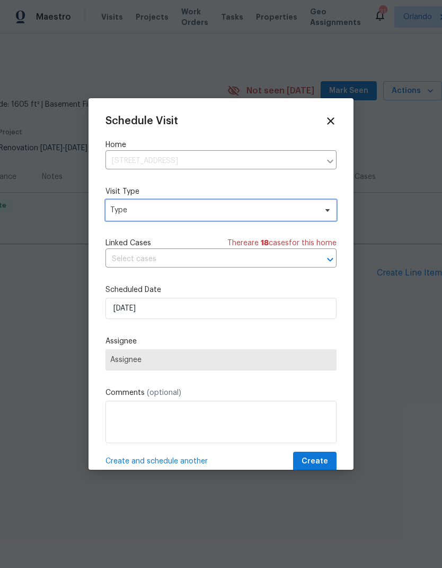
click at [321, 214] on span at bounding box center [326, 210] width 12 height 8
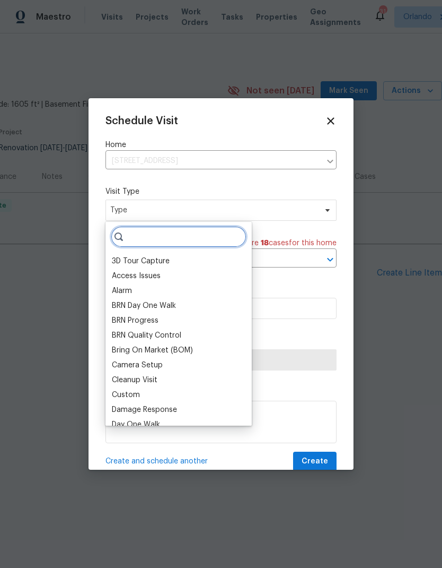
click at [210, 244] on input "search" at bounding box center [179, 236] width 136 height 21
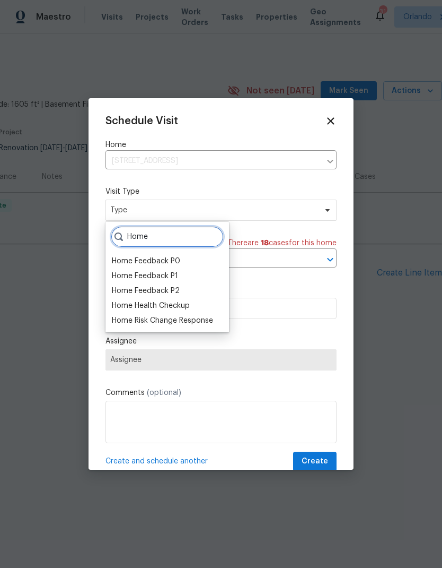
type input "Home"
click at [186, 304] on div "Home Health Checkup" at bounding box center [151, 305] width 78 height 11
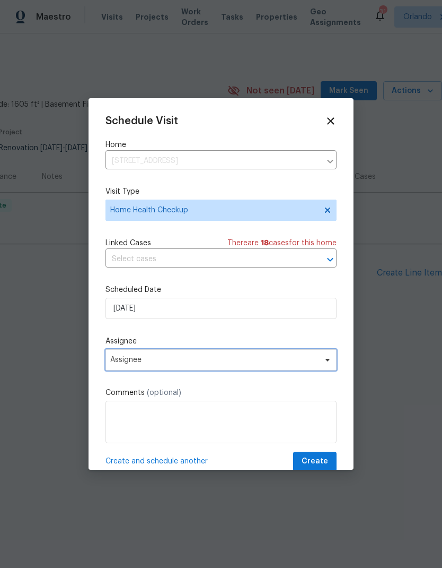
click at [316, 359] on span "Assignee" at bounding box center [214, 359] width 208 height 8
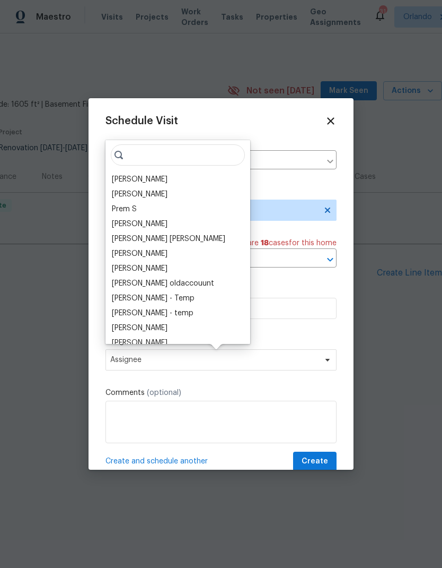
click at [153, 176] on div "[PERSON_NAME]" at bounding box center [140, 179] width 56 height 11
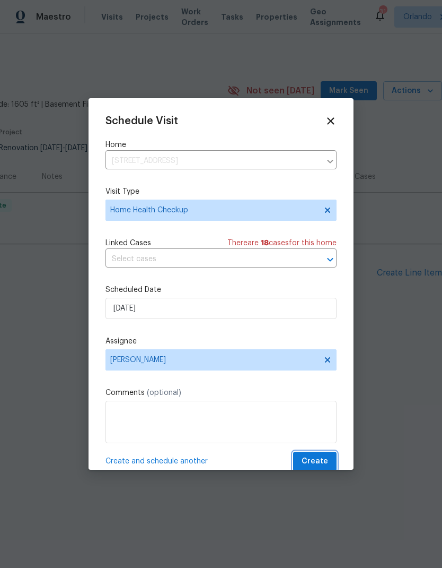
click at [316, 455] on button "Create" at bounding box center [314, 461] width 43 height 20
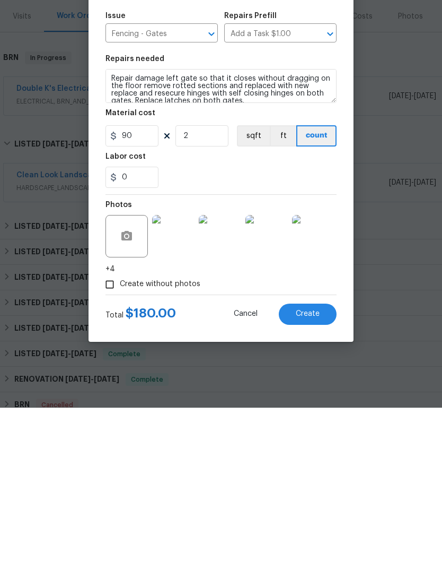
scroll to position [3, 0]
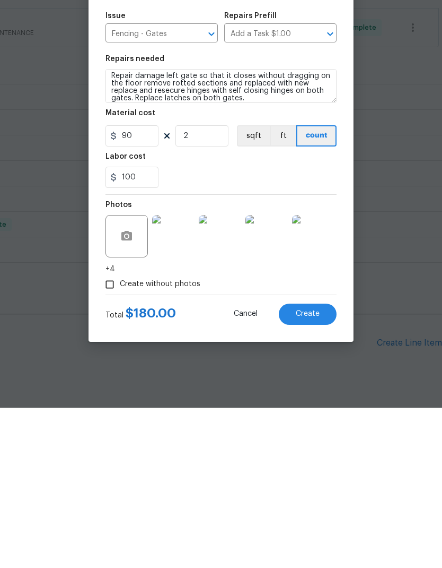
type input "100"
click at [293, 327] on div "100" at bounding box center [221, 337] width 231 height 21
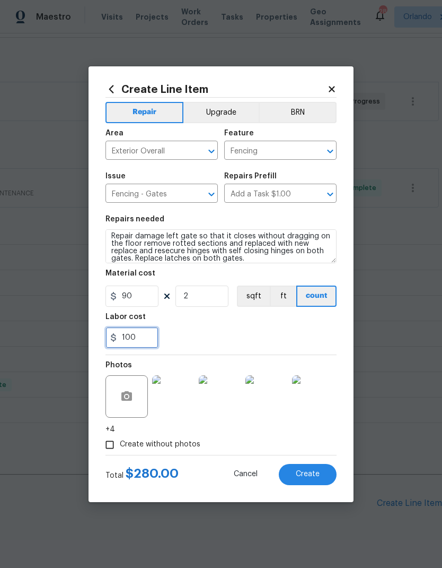
click at [148, 342] on input "100" at bounding box center [132, 337] width 53 height 21
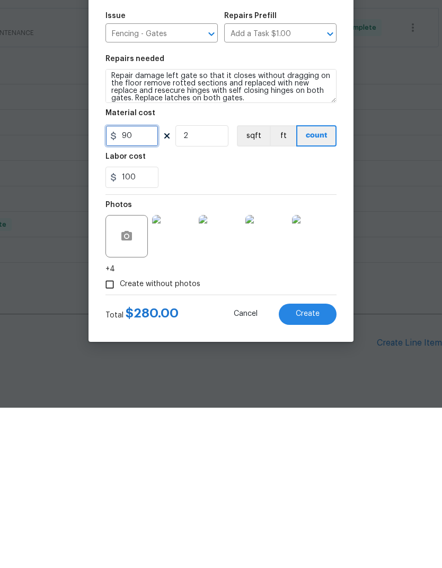
click at [146, 285] on input "90" at bounding box center [132, 295] width 53 height 21
type input "100"
click at [145, 327] on input "100" at bounding box center [132, 337] width 53 height 21
type input "150"
click at [316, 470] on span "Create" at bounding box center [308, 474] width 24 height 8
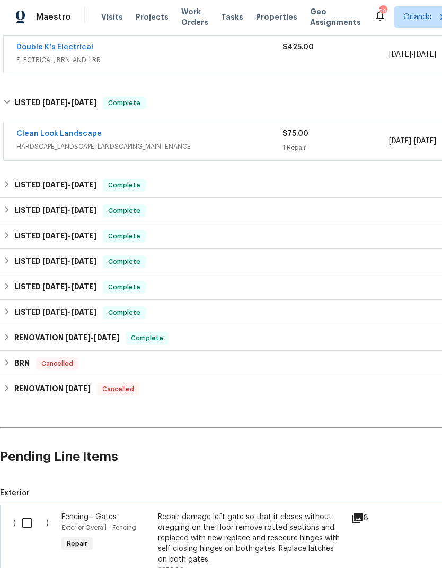
scroll to position [202, 0]
click at [37, 511] on input "checkbox" at bounding box center [31, 522] width 30 height 22
checkbox input "true"
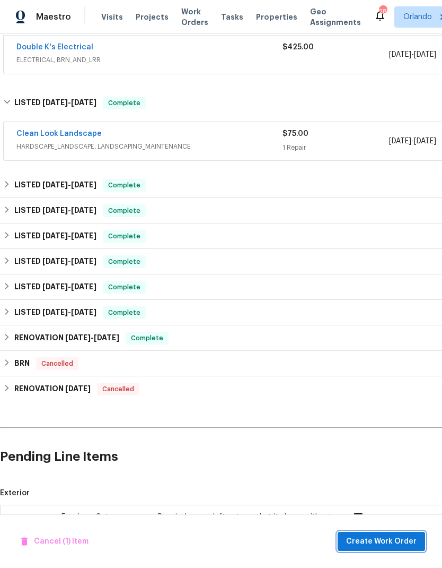
click at [386, 536] on span "Create Work Order" at bounding box center [381, 541] width 71 height 13
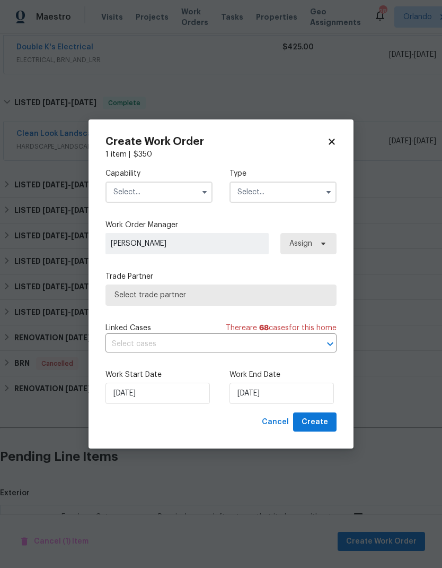
click at [205, 193] on icon "button" at bounding box center [205, 192] width 8 height 8
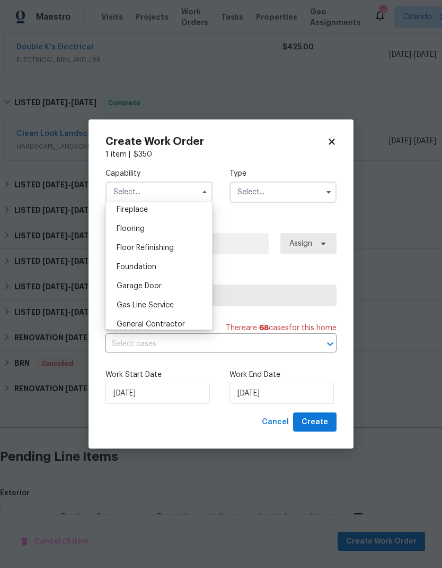
scroll to position [405, 0]
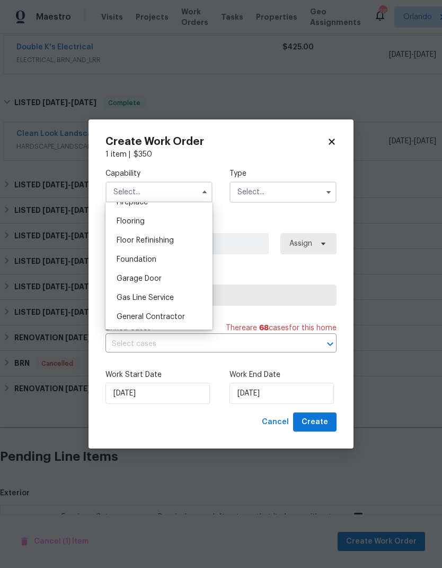
click at [188, 319] on div "General Contractor" at bounding box center [159, 316] width 102 height 19
type input "General Contractor"
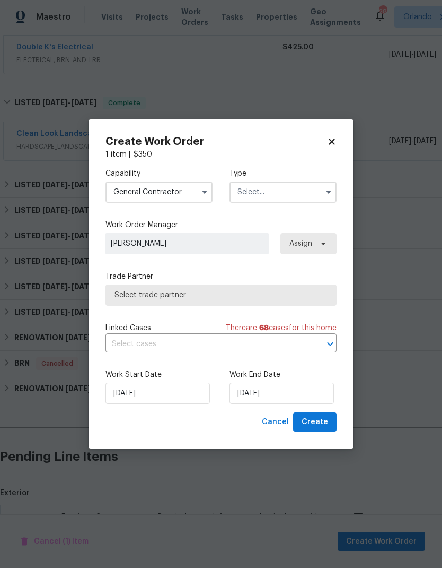
click at [315, 188] on input "text" at bounding box center [283, 191] width 107 height 21
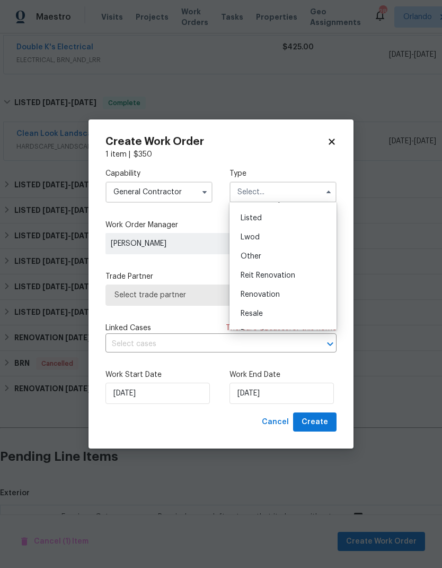
scroll to position [91, 0]
click at [271, 223] on div "Listed" at bounding box center [283, 218] width 102 height 19
type input "Listed"
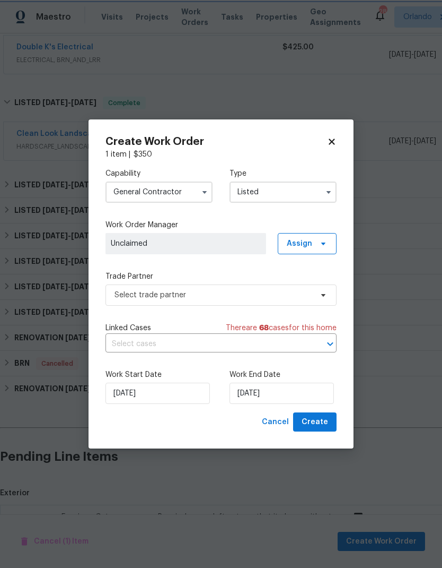
scroll to position [0, 0]
click at [322, 246] on icon at bounding box center [323, 243] width 8 height 8
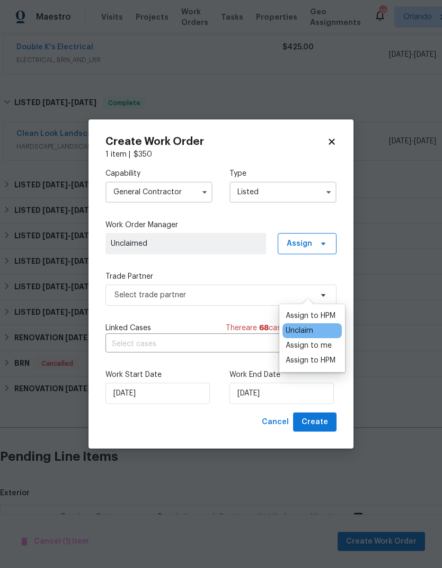
click at [329, 310] on div "Assign to HPM" at bounding box center [311, 315] width 50 height 11
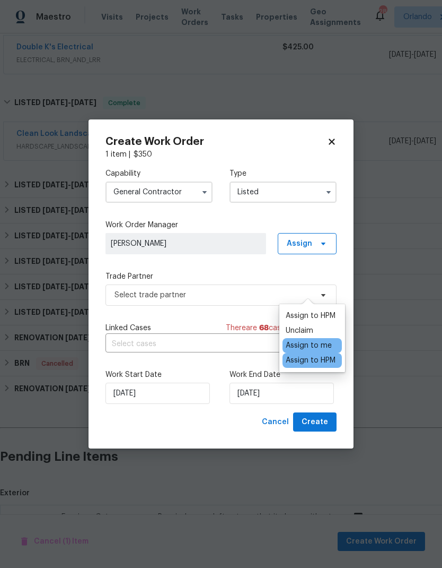
click at [263, 265] on div "Capability General [DEMOGRAPHIC_DATA] Type Listed Work Order Manager [PERSON_NA…" at bounding box center [221, 286] width 231 height 252
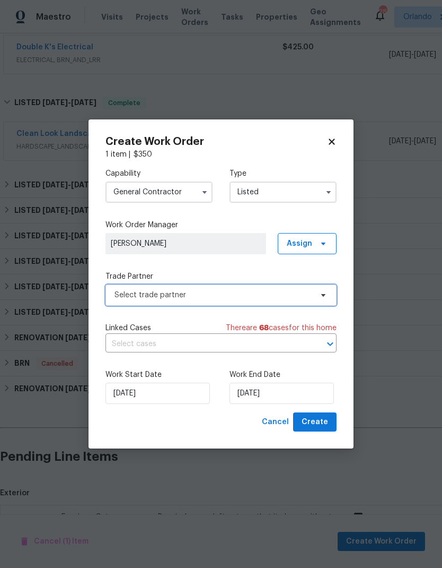
click at [264, 293] on span "Select trade partner" at bounding box center [214, 295] width 198 height 11
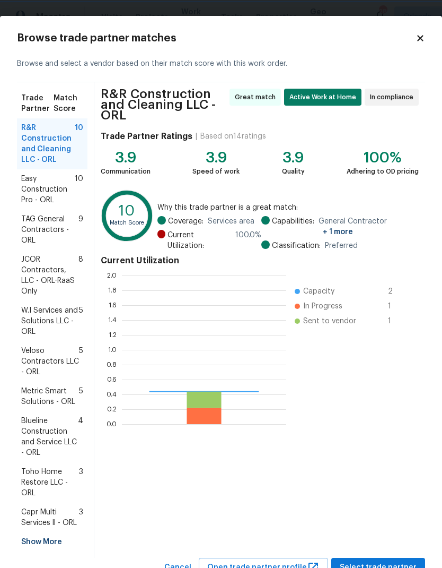
scroll to position [149, 164]
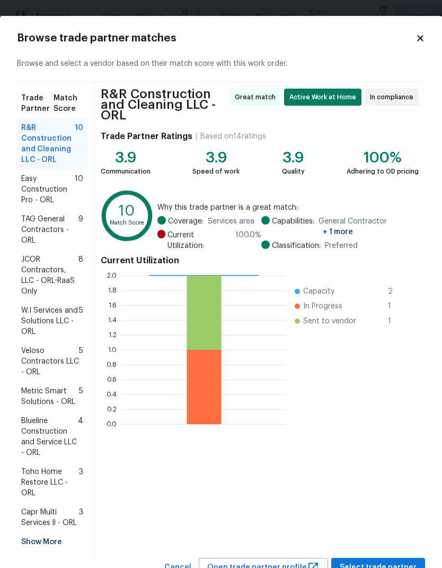
click at [77, 195] on span "10" at bounding box center [79, 189] width 8 height 32
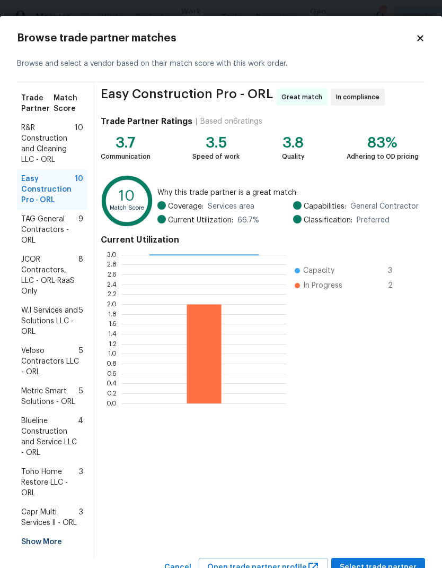
click at [391, 552] on div "Easy Construction Pro - ORL Great match In compliance Trade Partner Ratings | B…" at bounding box center [259, 319] width 331 height 475
click at [394, 558] on button "Select trade partner" at bounding box center [379, 567] width 94 height 20
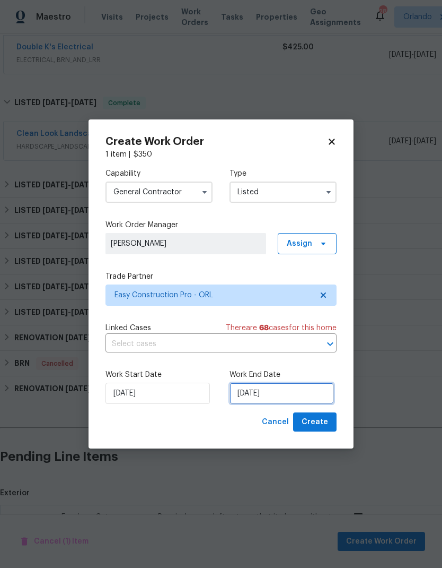
click at [309, 396] on input "[DATE]" at bounding box center [282, 392] width 104 height 21
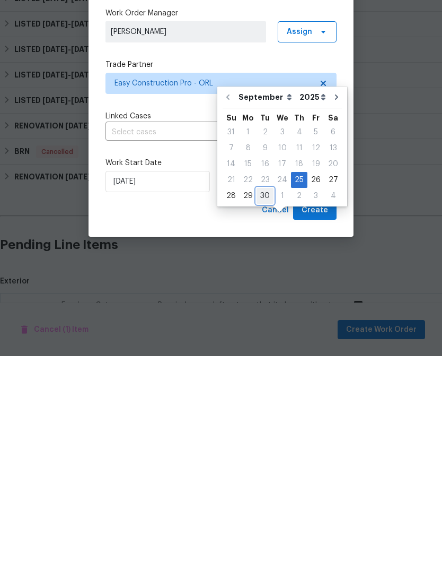
click at [257, 400] on div "30" at bounding box center [265, 407] width 17 height 15
type input "[DATE]"
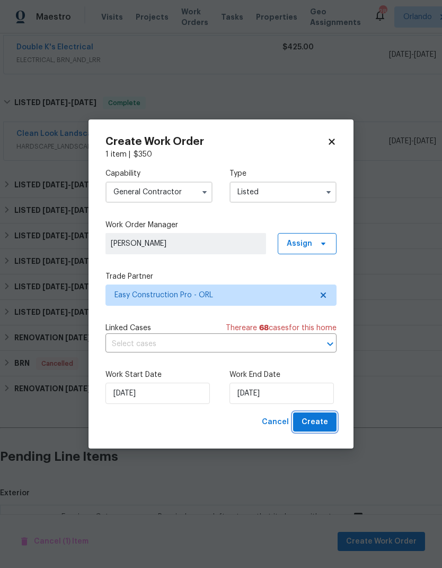
click at [329, 421] on button "Create" at bounding box center [314, 422] width 43 height 20
checkbox input "false"
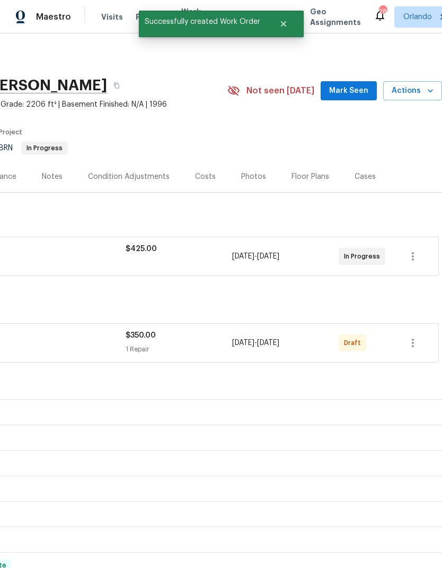
scroll to position [0, 157]
click at [419, 336] on icon "button" at bounding box center [413, 342] width 13 height 13
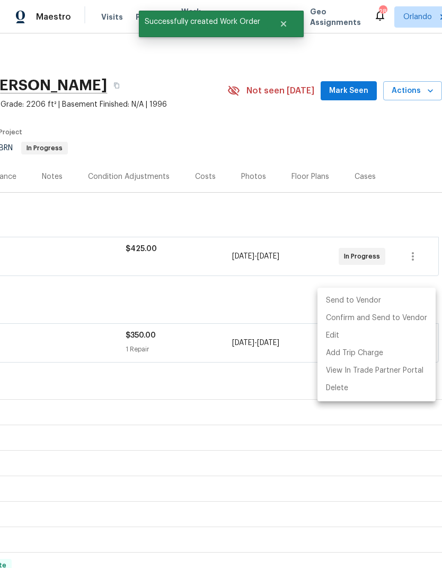
click at [383, 300] on li "Send to Vendor" at bounding box center [377, 301] width 118 height 18
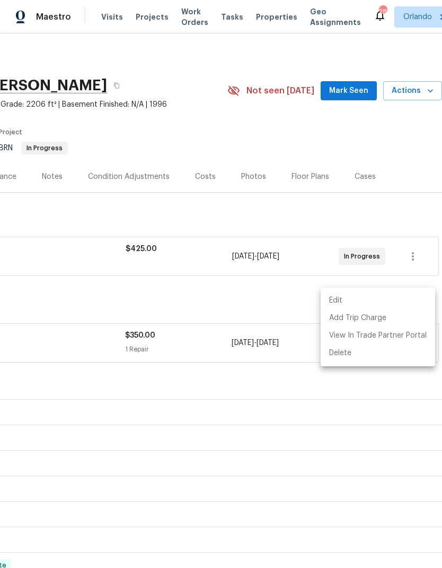
click at [272, 407] on div at bounding box center [221, 284] width 442 height 568
